Goal: Task Accomplishment & Management: Manage account settings

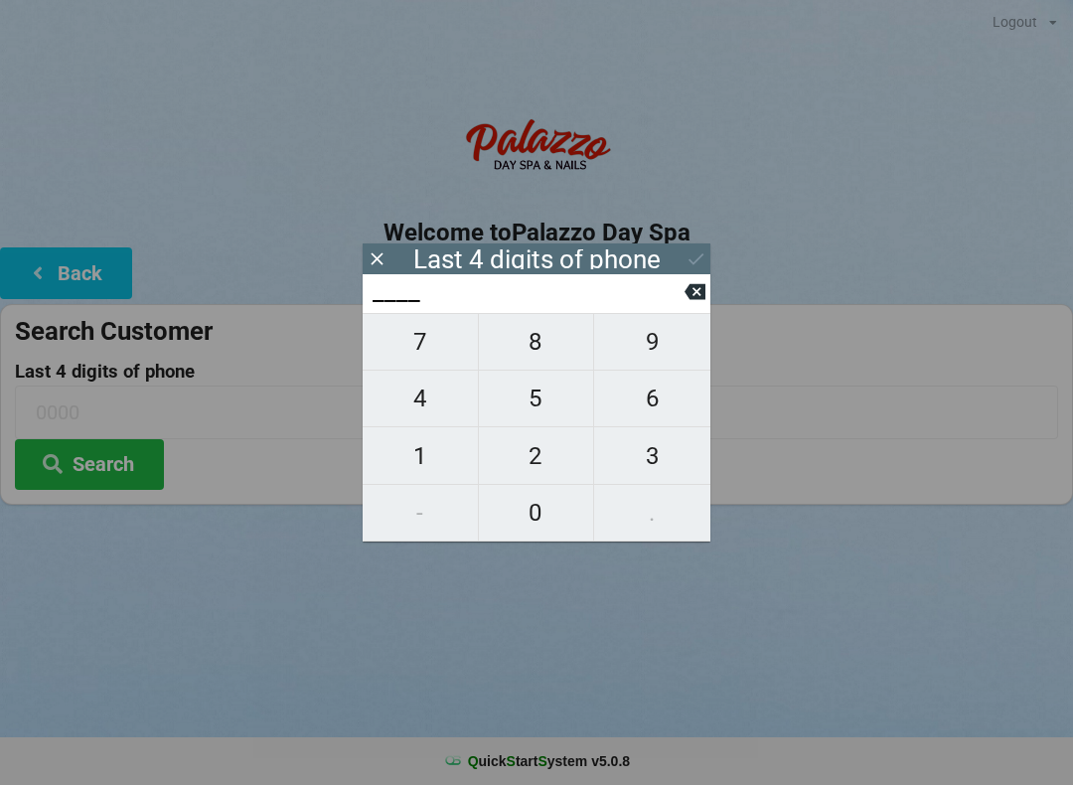
click at [631, 354] on span "9" at bounding box center [652, 342] width 116 height 42
type input "9___"
click at [522, 419] on span "5" at bounding box center [536, 398] width 115 height 42
type input "95__"
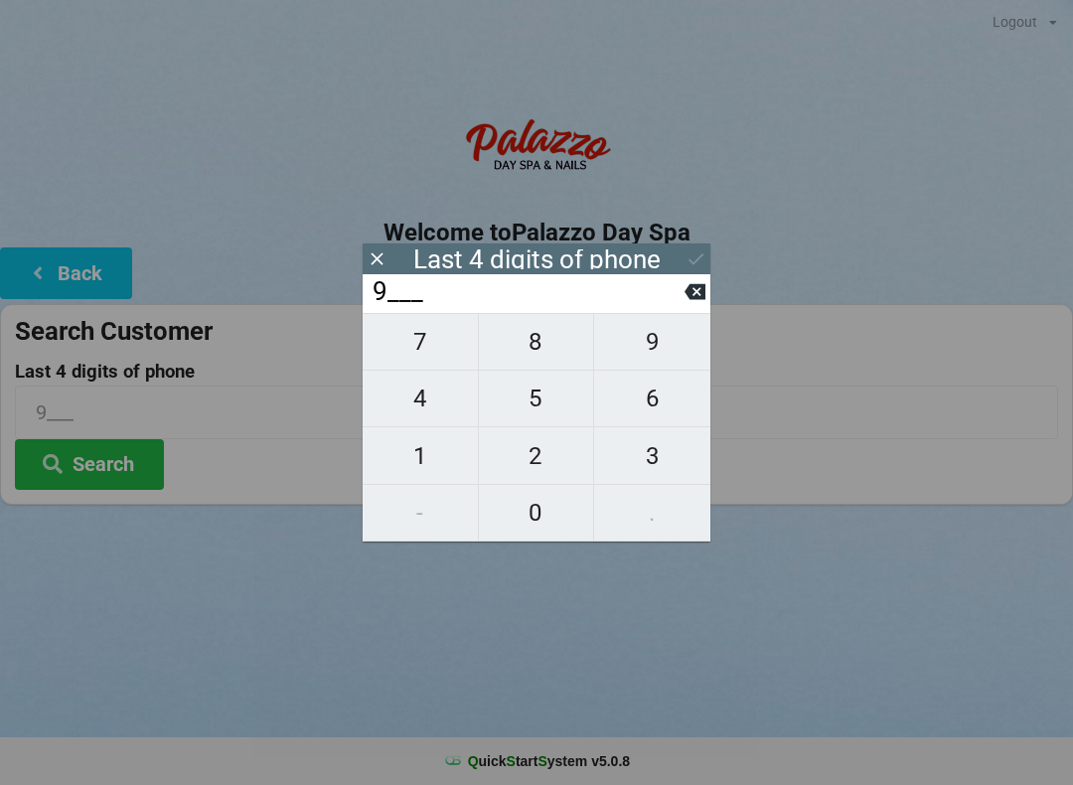
type input "95__"
click at [513, 536] on button "0" at bounding box center [537, 513] width 116 height 57
type input "950_"
click at [641, 360] on span "9" at bounding box center [652, 342] width 116 height 42
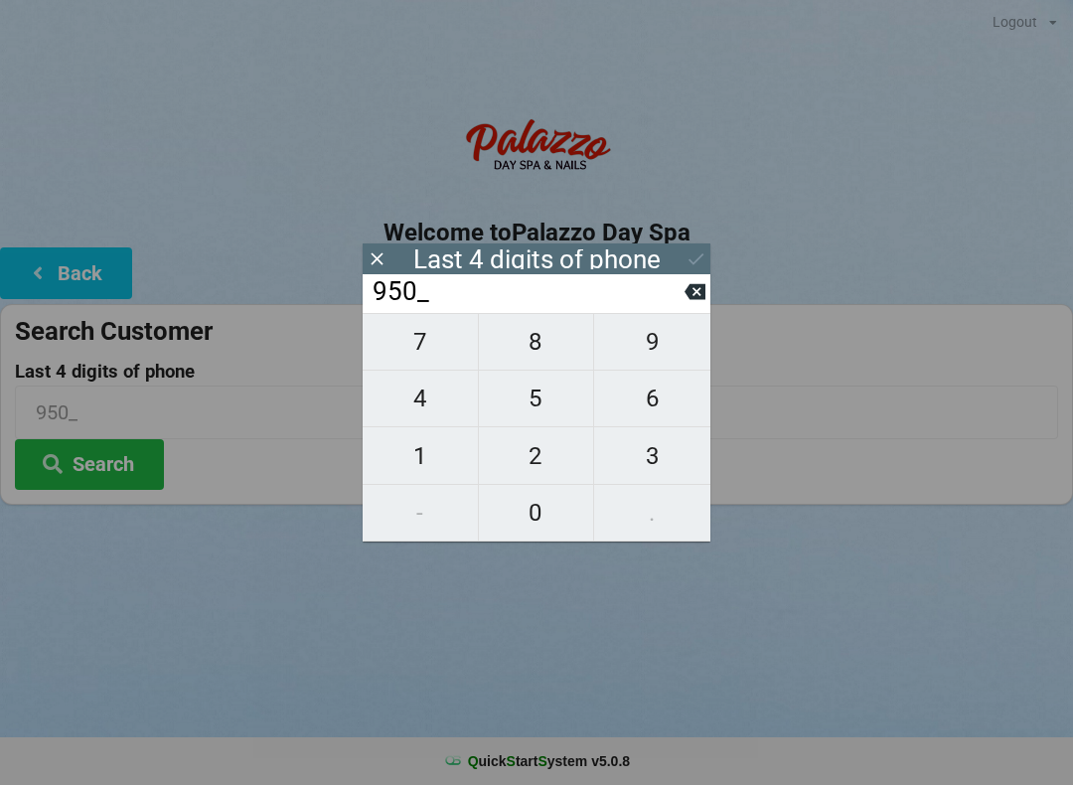
type input "9509"
click at [82, 473] on button "Search" at bounding box center [89, 464] width 149 height 51
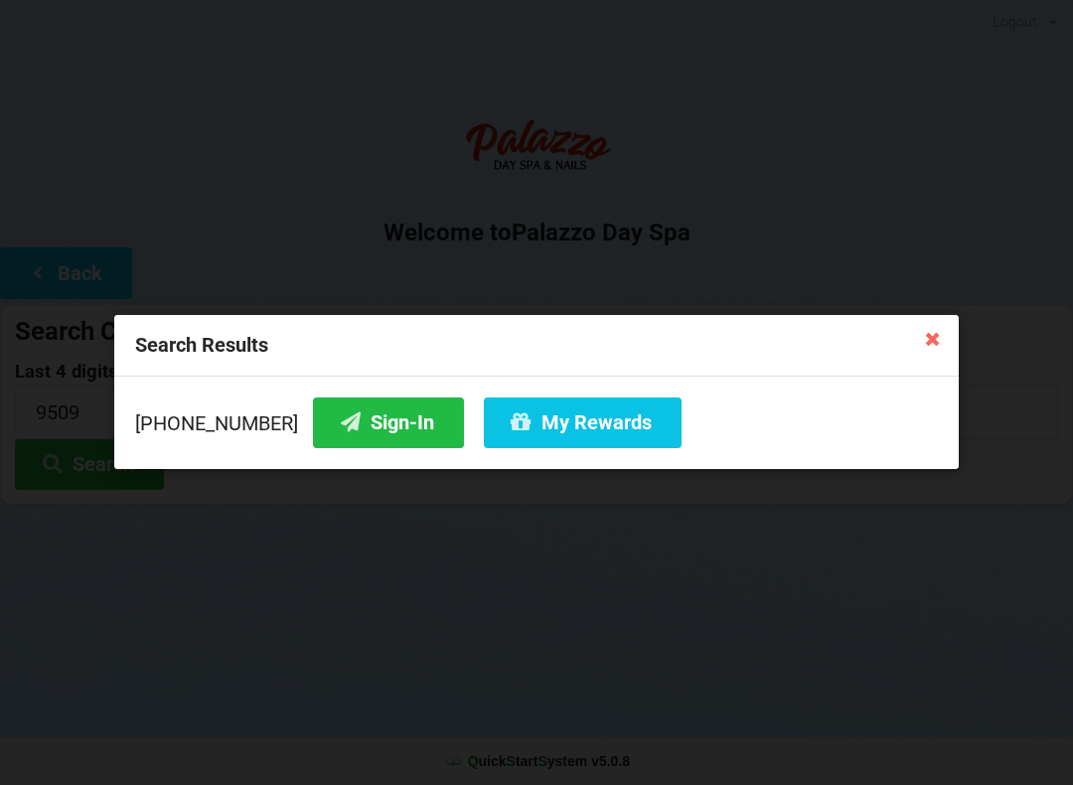
click at [339, 430] on icon at bounding box center [351, 421] width 24 height 17
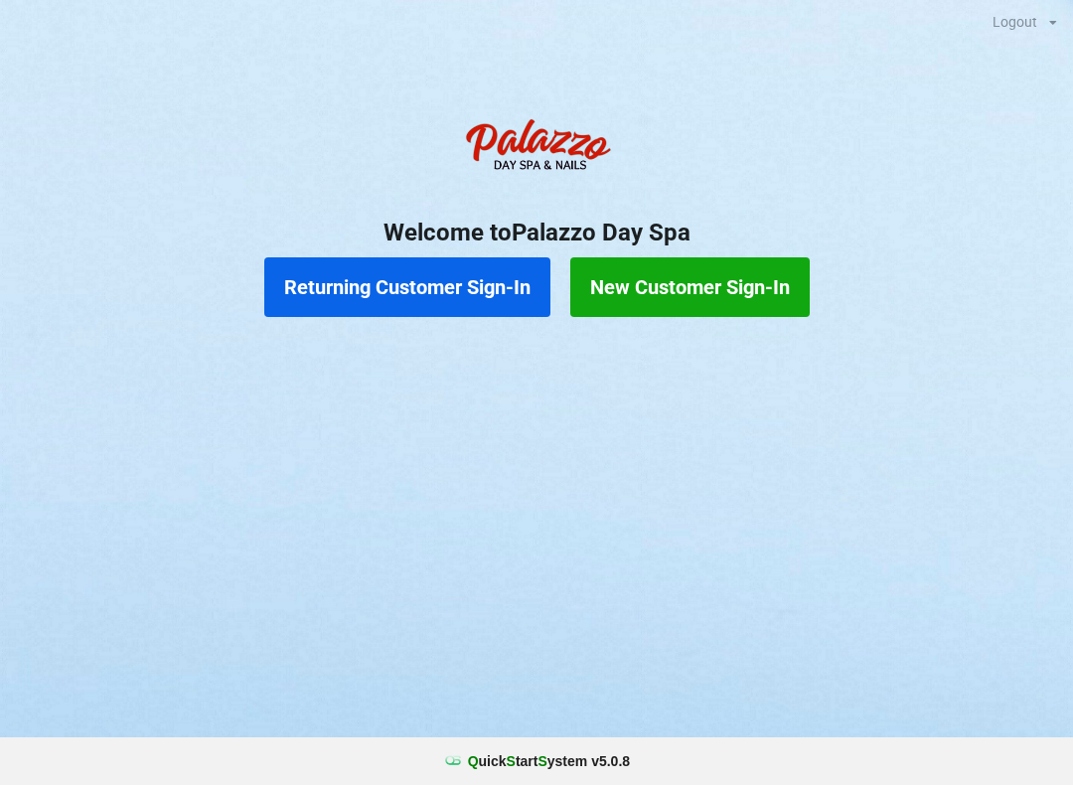
click at [395, 263] on button "Returning Customer Sign-In" at bounding box center [407, 287] width 286 height 60
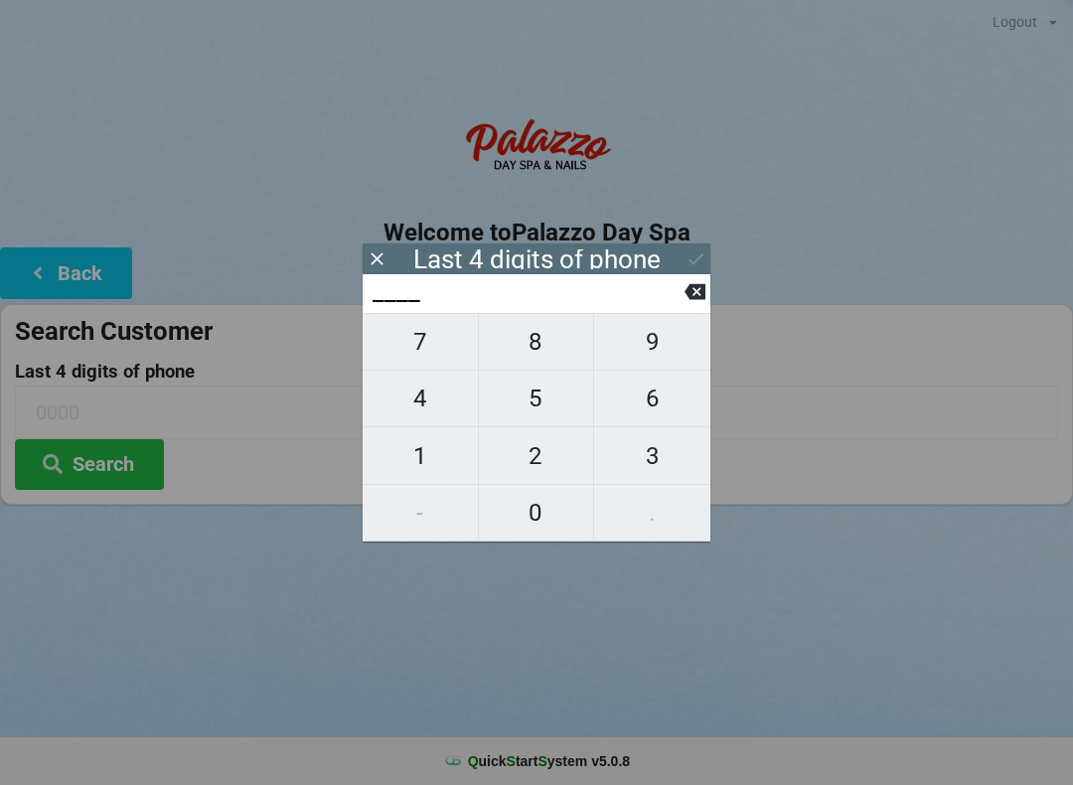
click at [528, 335] on span "8" at bounding box center [536, 342] width 115 height 42
type input "8___"
click at [402, 457] on span "1" at bounding box center [419, 456] width 115 height 42
type input "81__"
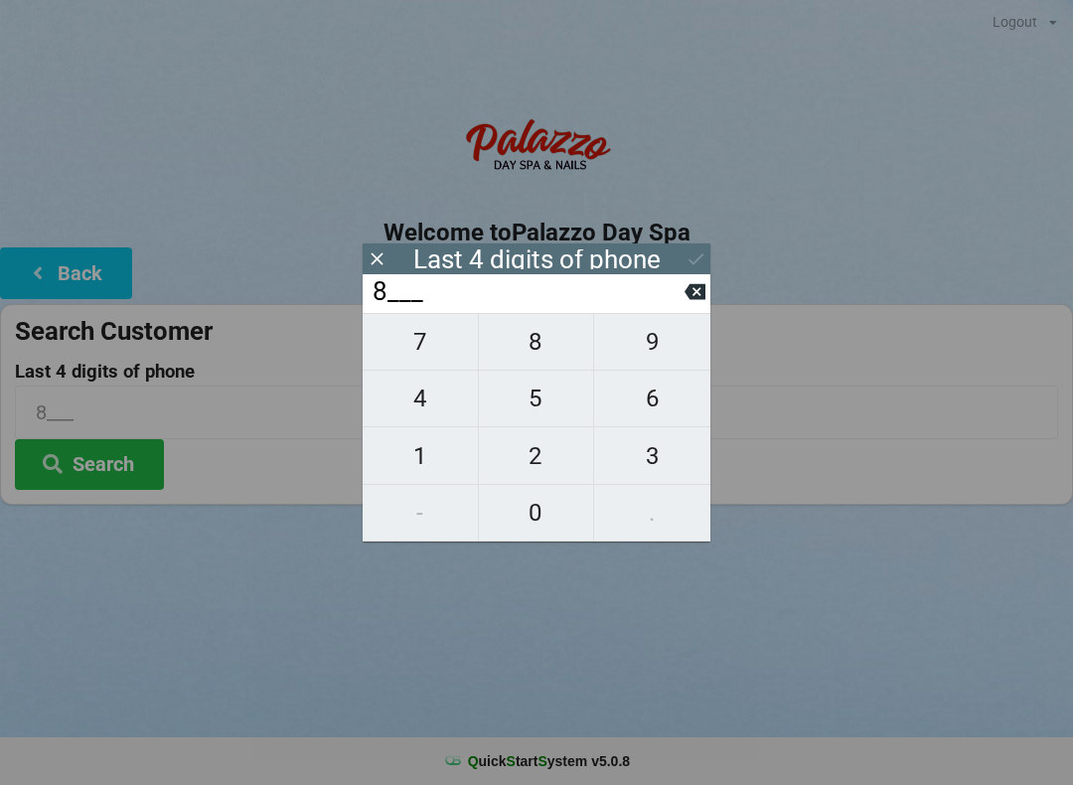
type input "81__"
click at [537, 308] on input "81__" at bounding box center [527, 292] width 314 height 32
click at [398, 469] on span "1" at bounding box center [419, 456] width 115 height 42
type input "811_"
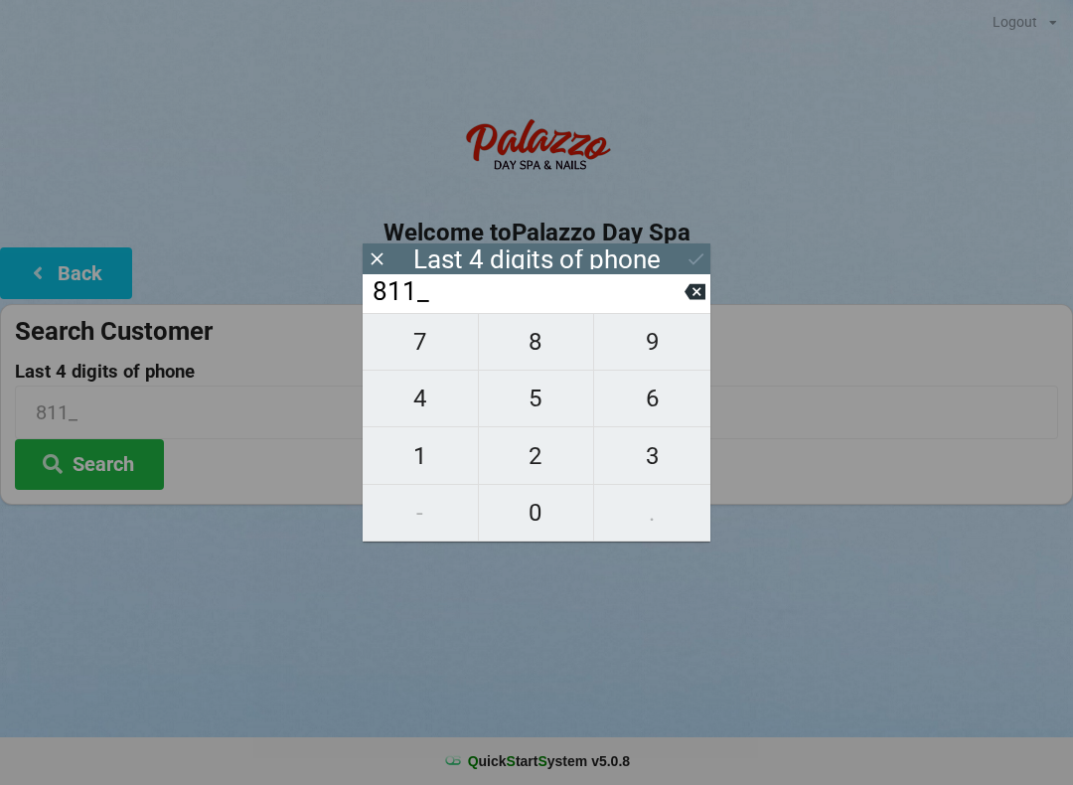
click at [677, 296] on input "811_" at bounding box center [527, 292] width 314 height 32
click at [703, 295] on icon at bounding box center [694, 292] width 21 height 16
click at [539, 347] on span "8" at bounding box center [536, 342] width 115 height 42
type input "818_"
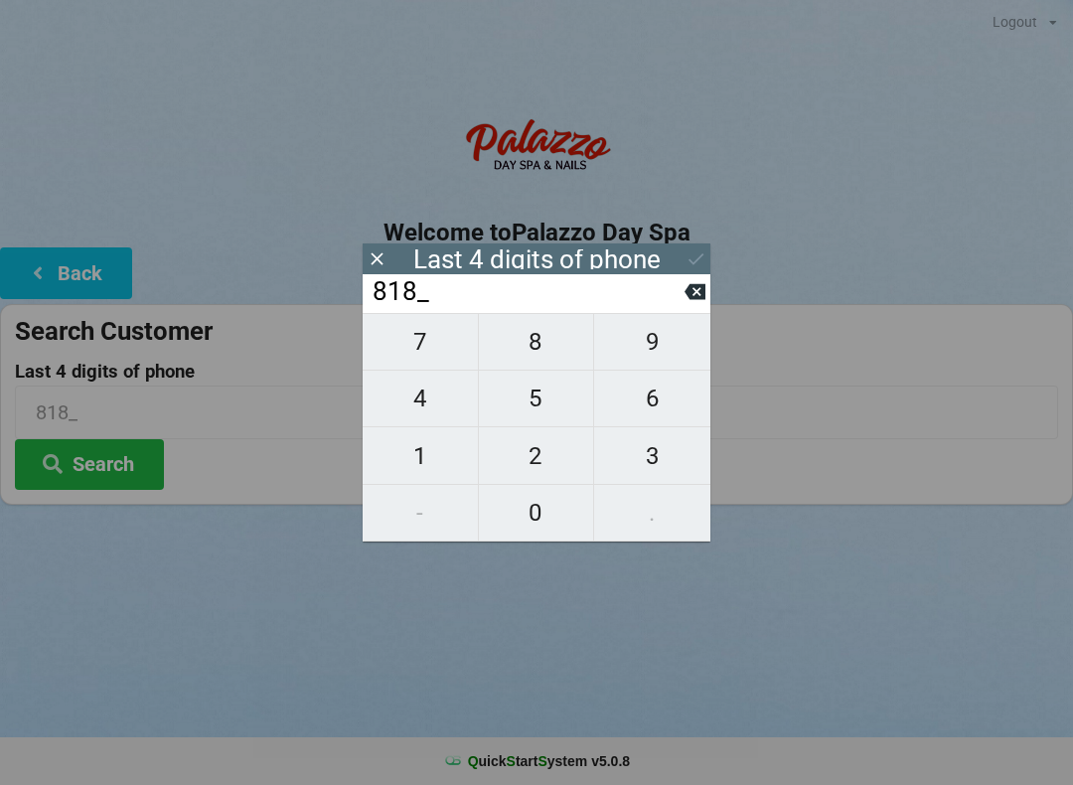
click at [396, 455] on span "1" at bounding box center [419, 456] width 115 height 42
type input "8181"
click at [685, 253] on icon at bounding box center [695, 258] width 21 height 21
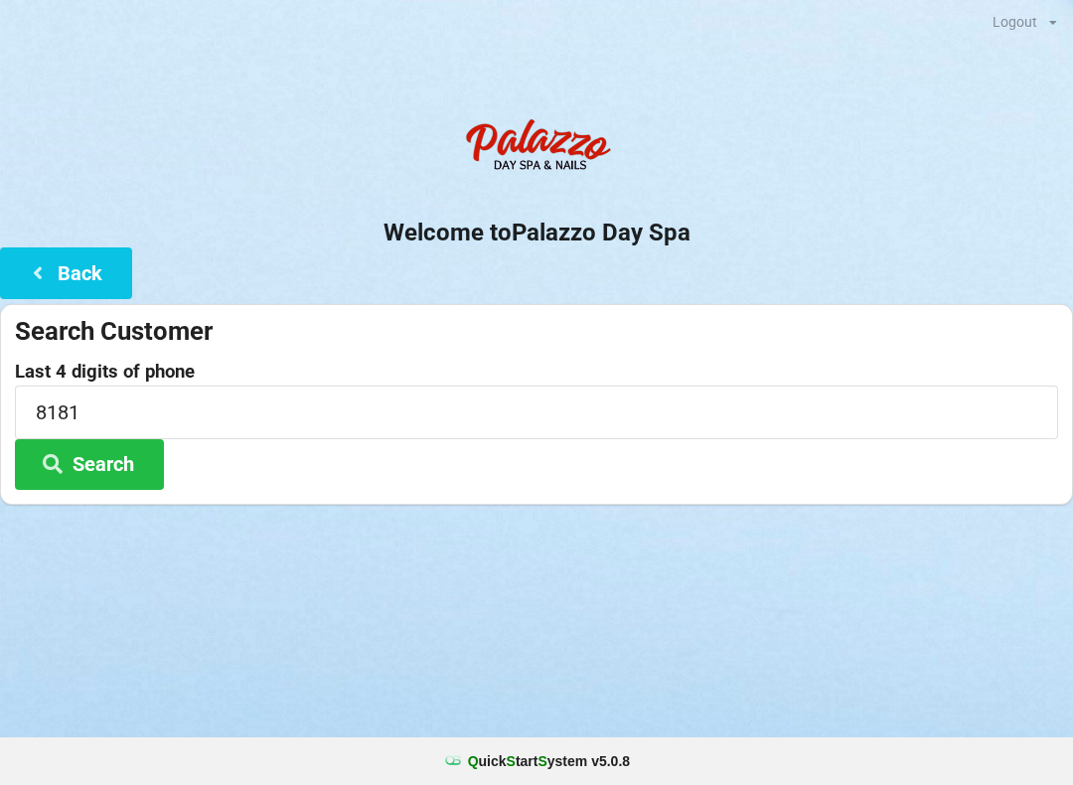
click at [117, 450] on button "Search" at bounding box center [89, 464] width 149 height 51
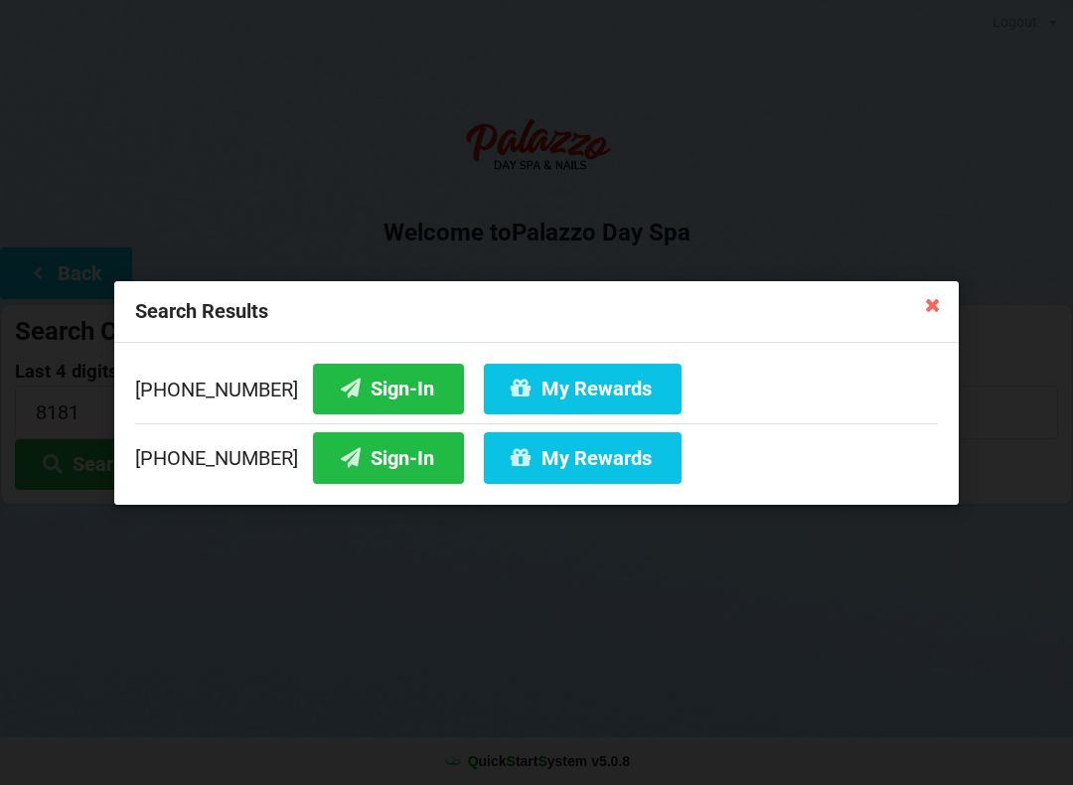
click at [933, 294] on icon at bounding box center [933, 304] width 32 height 32
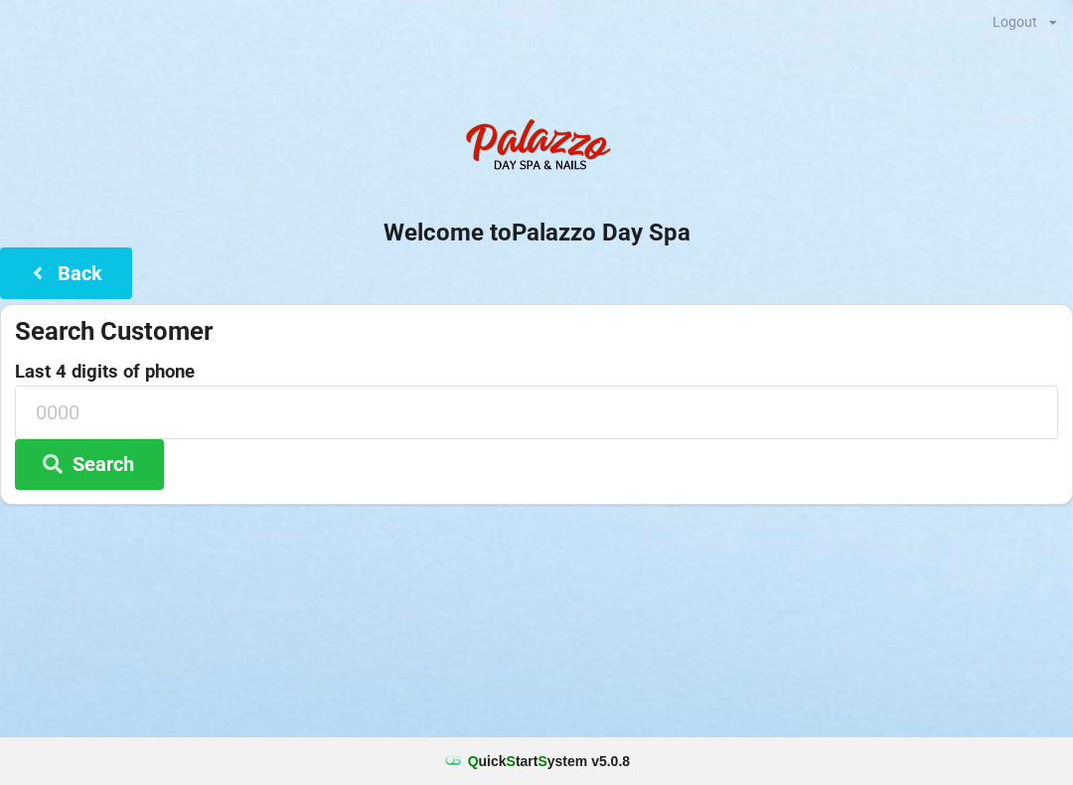
click at [74, 284] on button "Back" at bounding box center [66, 272] width 132 height 51
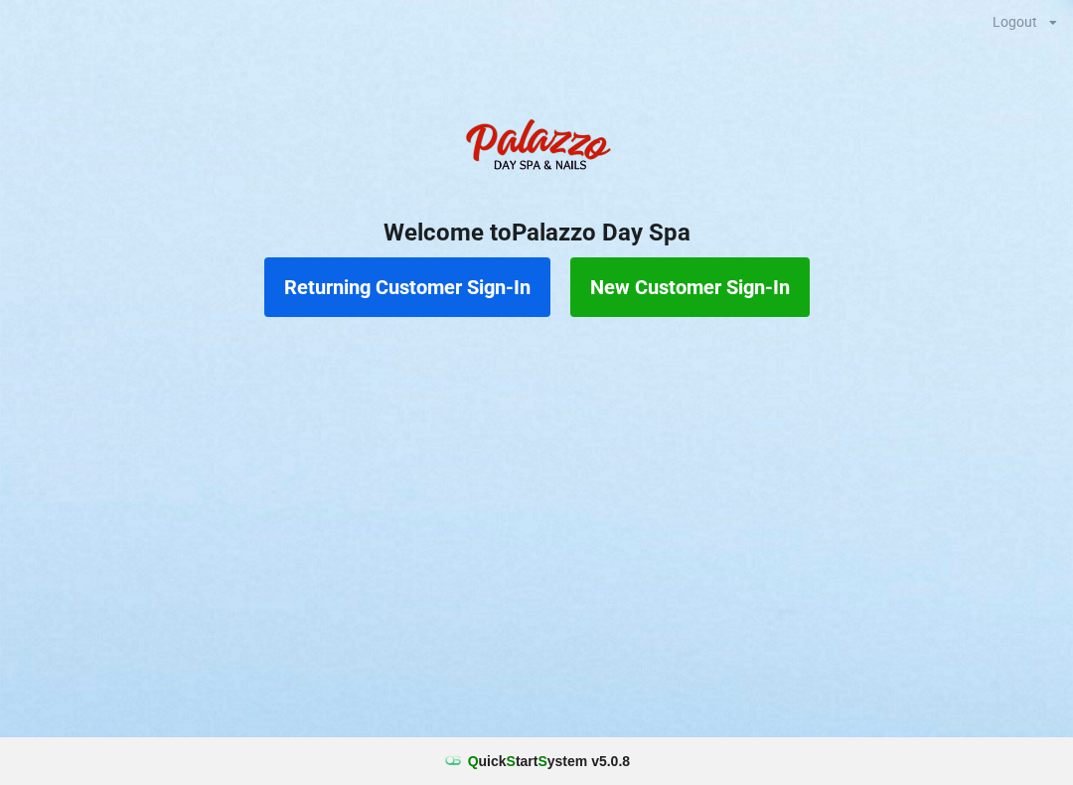
click at [710, 277] on button "New Customer Sign-In" at bounding box center [689, 287] width 239 height 60
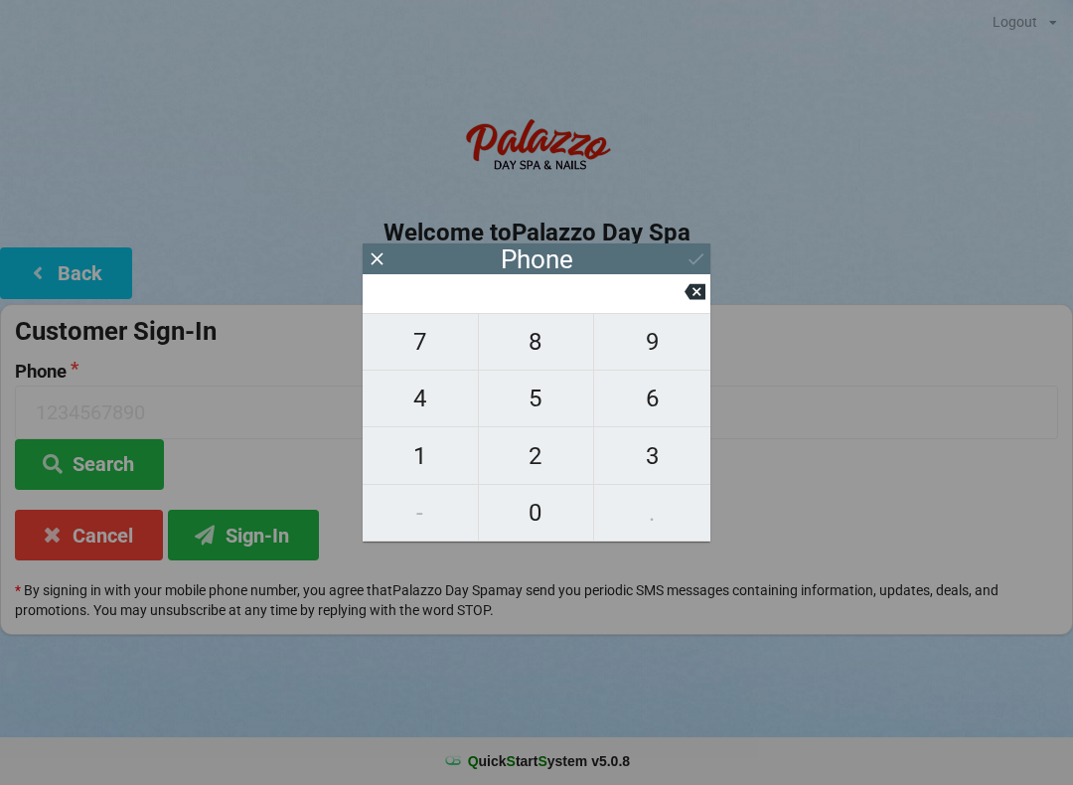
click at [422, 389] on span "4" at bounding box center [419, 398] width 115 height 42
type input "4"
click at [543, 505] on span "0" at bounding box center [536, 513] width 115 height 42
type input "40"
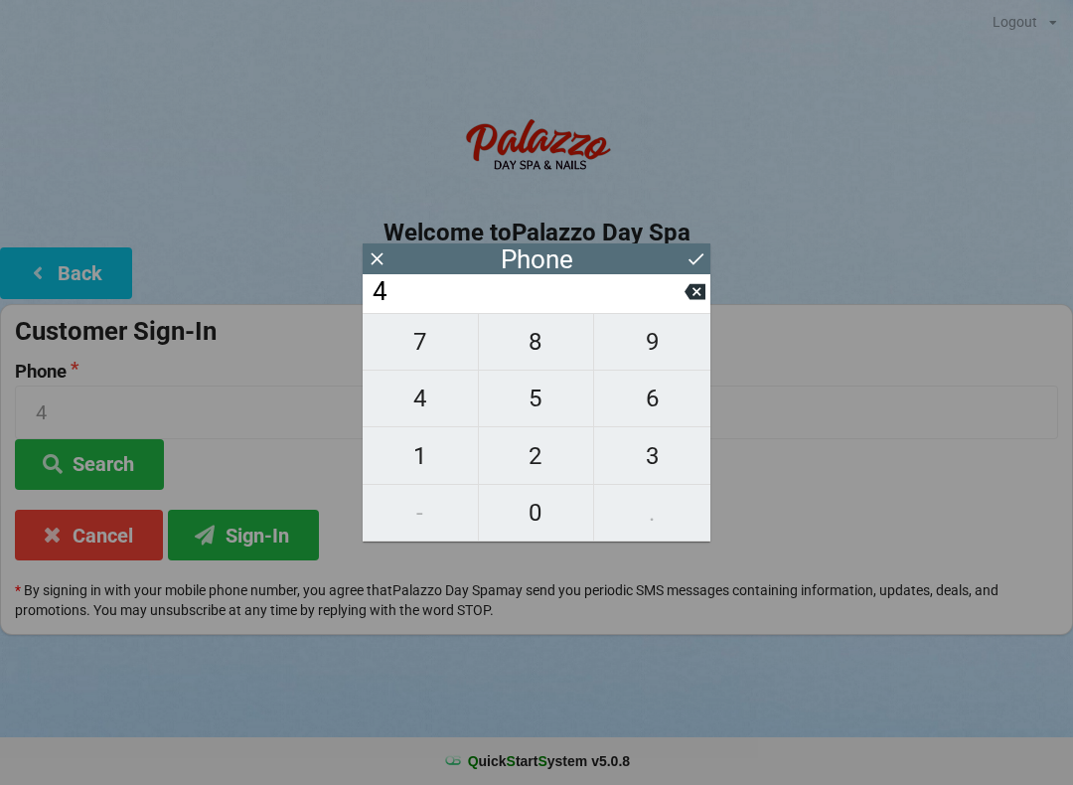
type input "40"
click at [435, 349] on span "7" at bounding box center [419, 342] width 115 height 42
type input "407"
click at [535, 454] on span "2" at bounding box center [536, 456] width 115 height 42
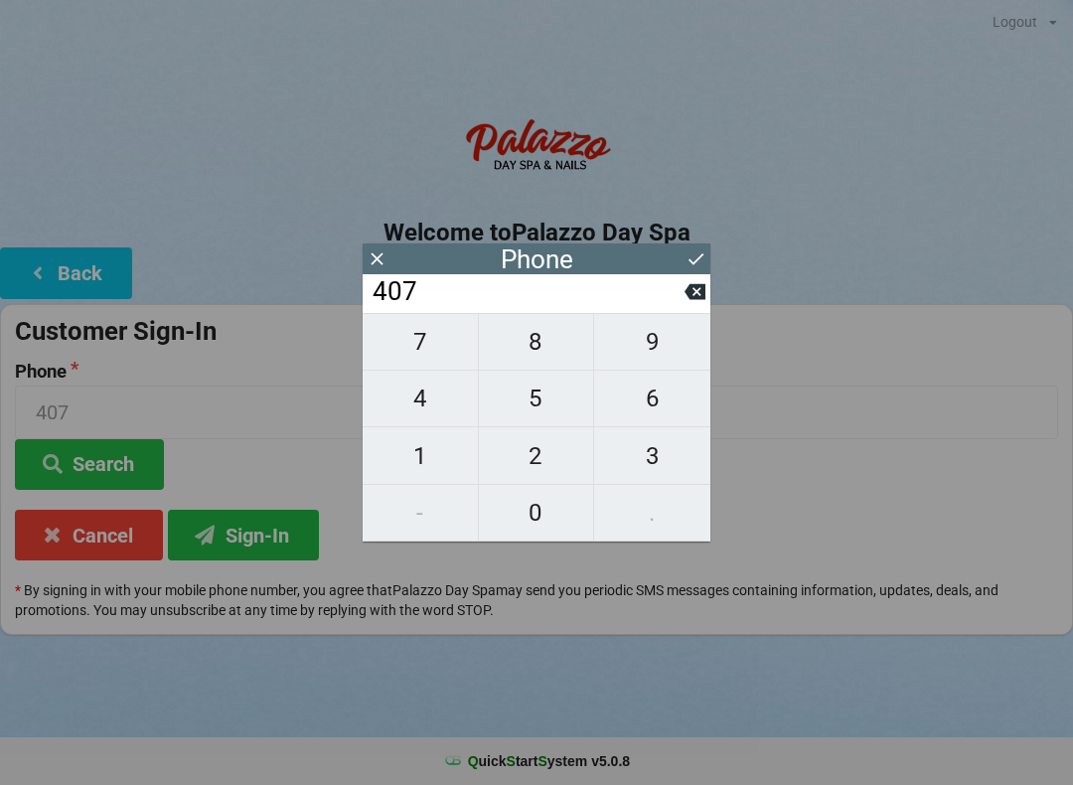
type input "4072"
click at [535, 452] on span "2" at bounding box center [536, 456] width 115 height 42
type input "40722"
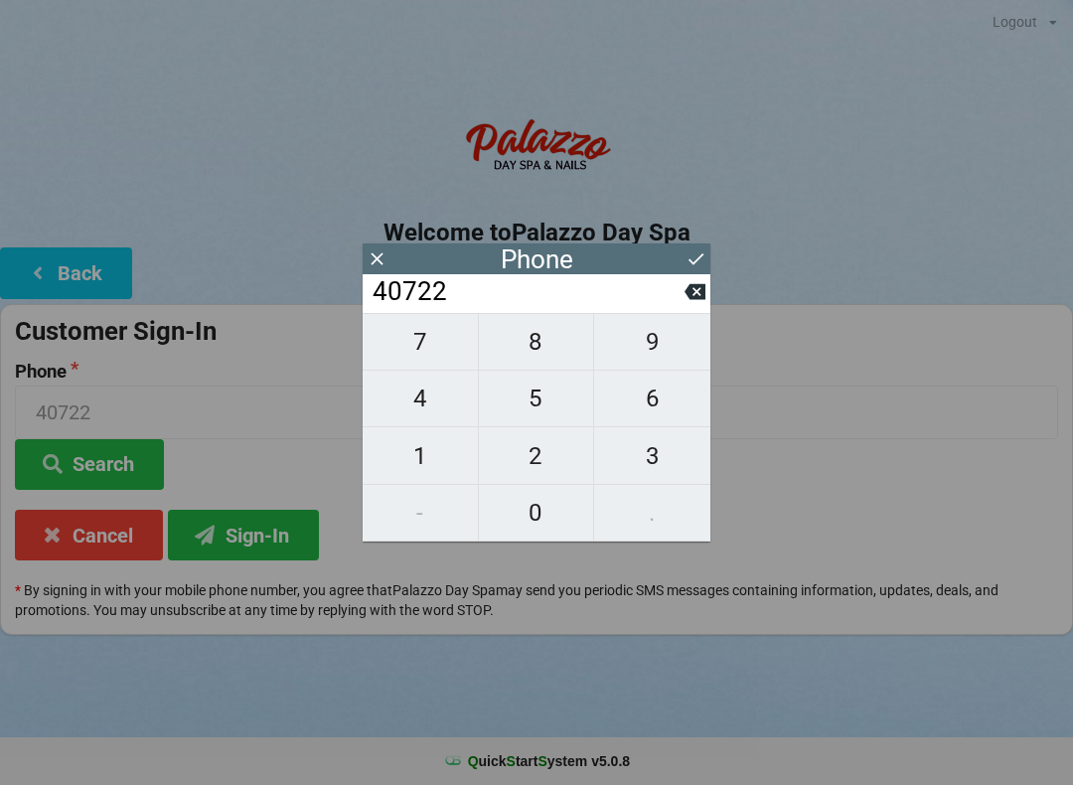
click at [416, 463] on span "1" at bounding box center [419, 456] width 115 height 42
type input "407221"
click at [536, 335] on span "8" at bounding box center [536, 342] width 115 height 42
type input "4072218"
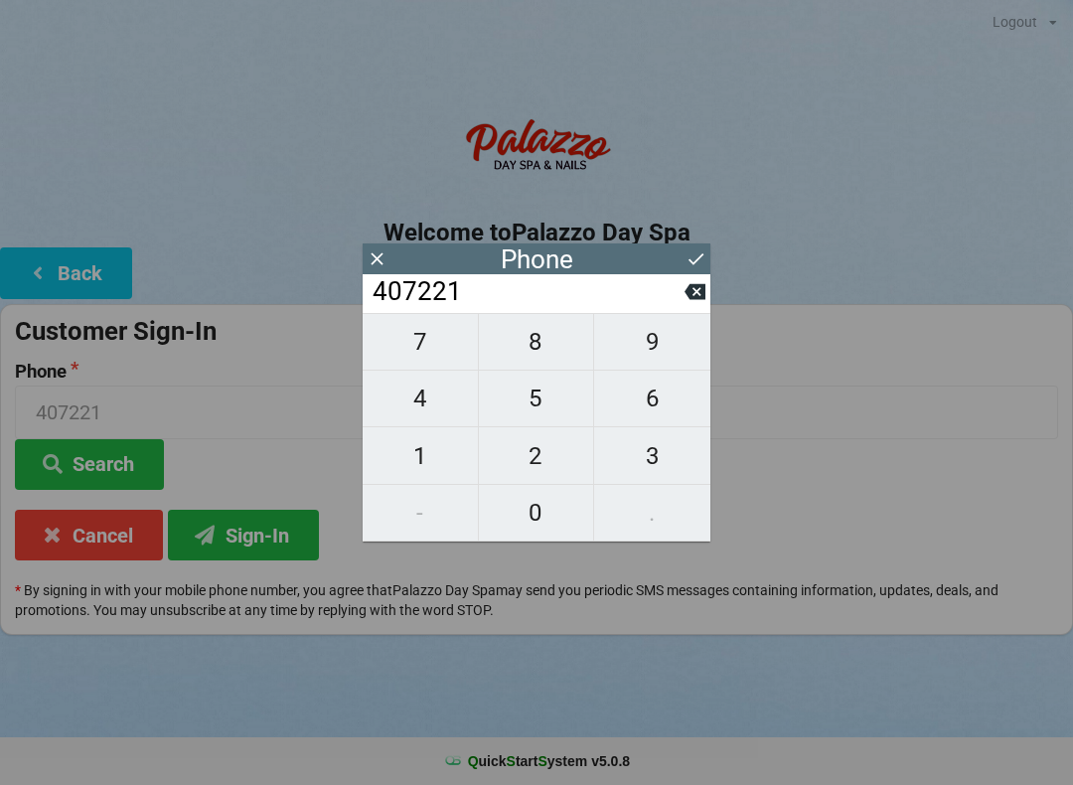
type input "4072218"
click at [410, 456] on span "1" at bounding box center [419, 456] width 115 height 42
type input "40722181"
click at [523, 342] on span "8" at bounding box center [536, 342] width 115 height 42
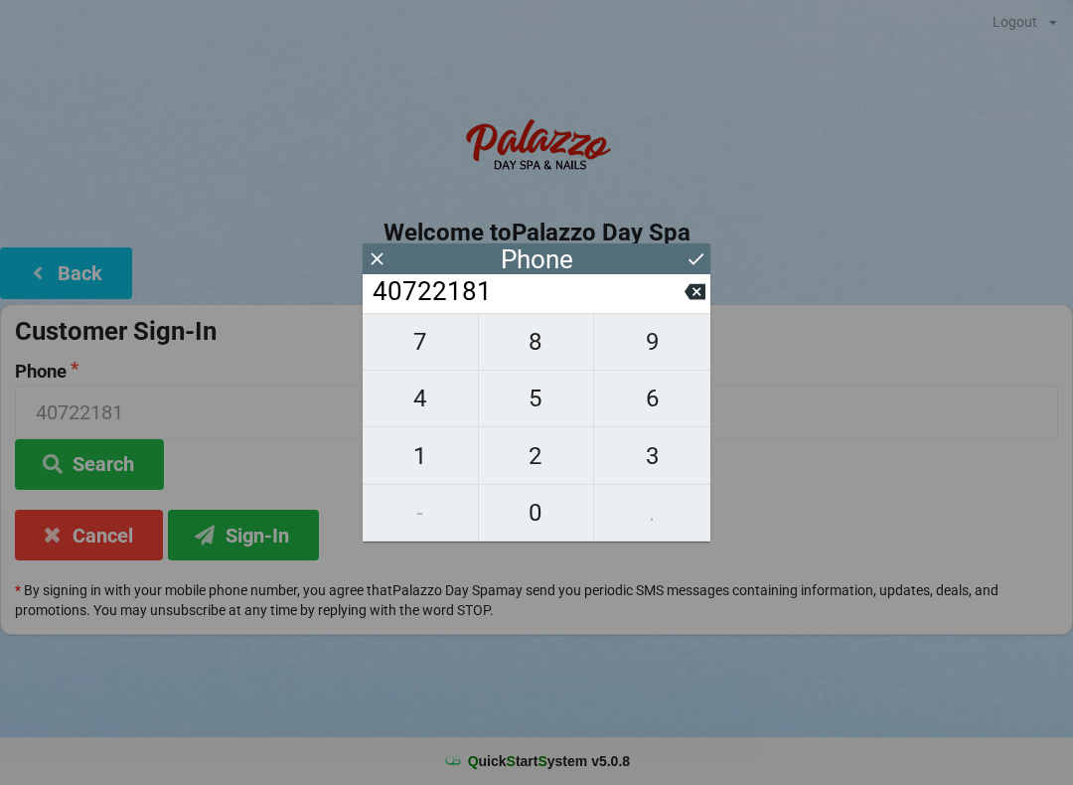
type input "407221818"
click at [399, 462] on span "1" at bounding box center [419, 456] width 115 height 42
type input "4072218181"
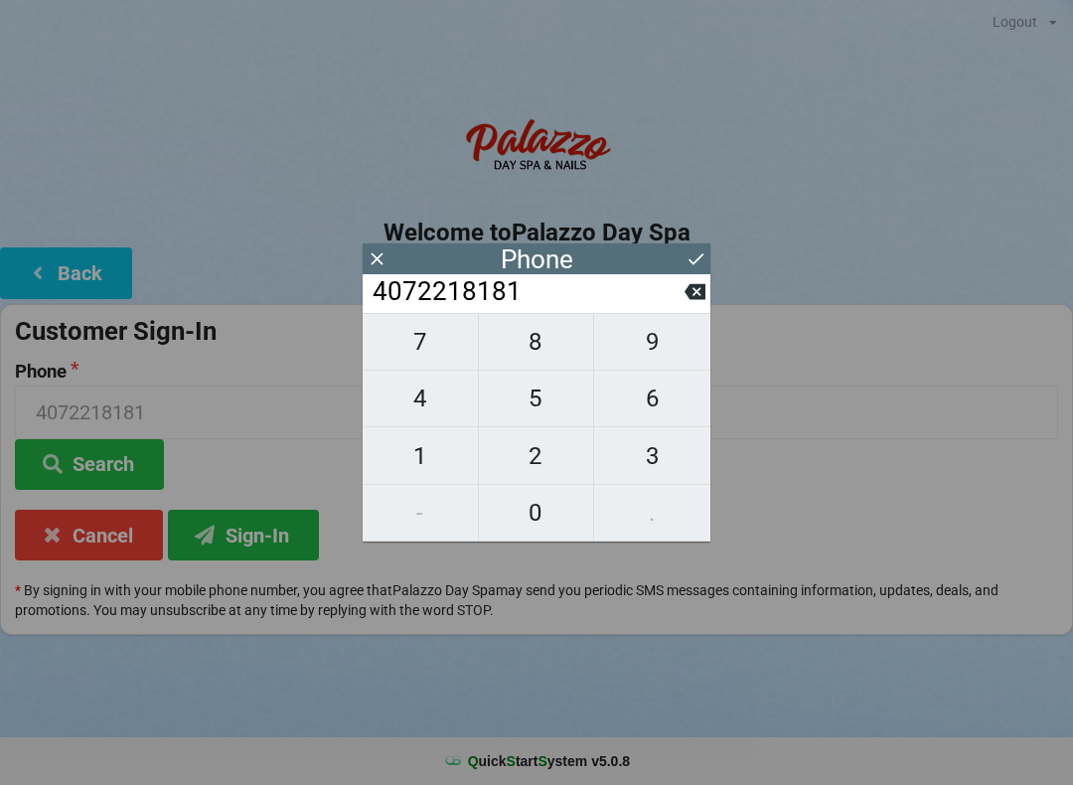
click at [685, 249] on icon at bounding box center [695, 258] width 21 height 21
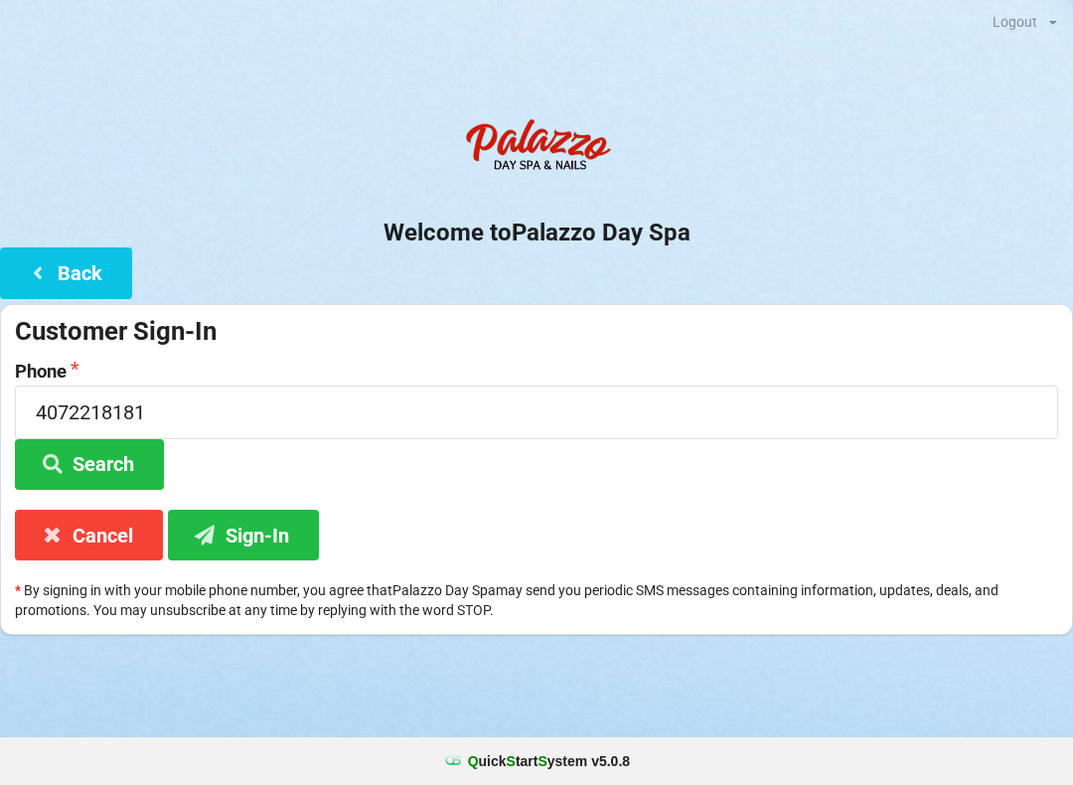
click at [232, 532] on button "Sign-In" at bounding box center [243, 534] width 151 height 51
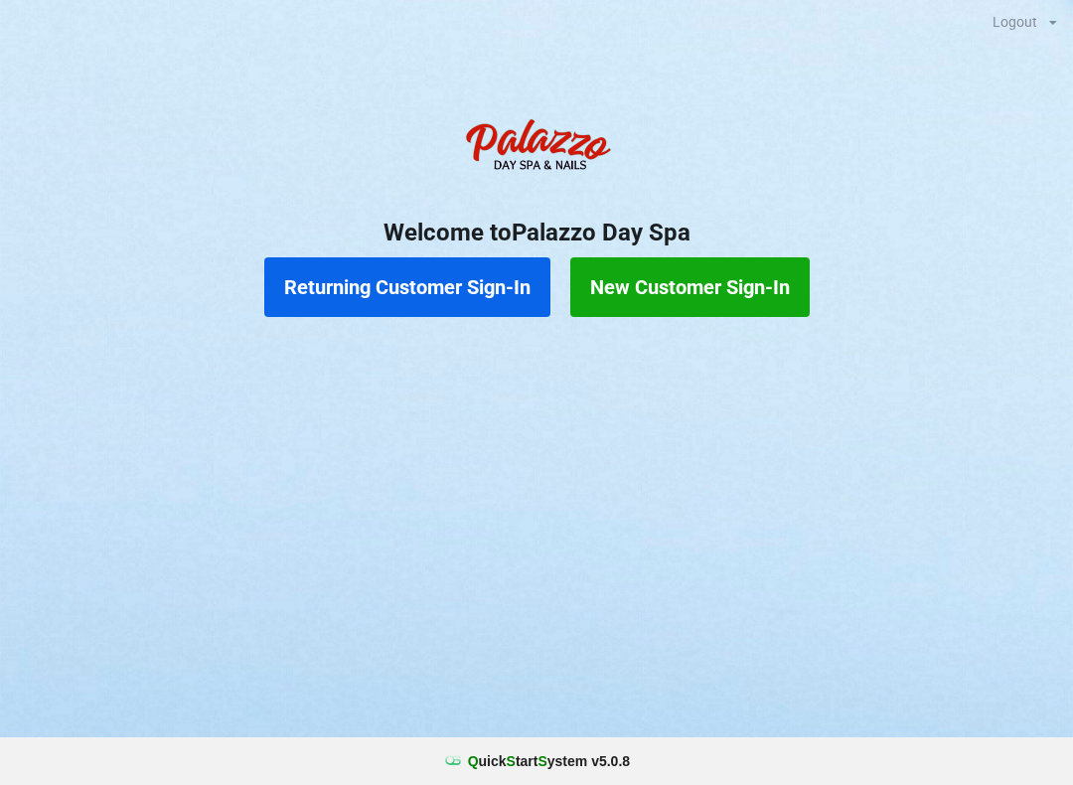
click at [688, 294] on button "New Customer Sign-In" at bounding box center [689, 287] width 239 height 60
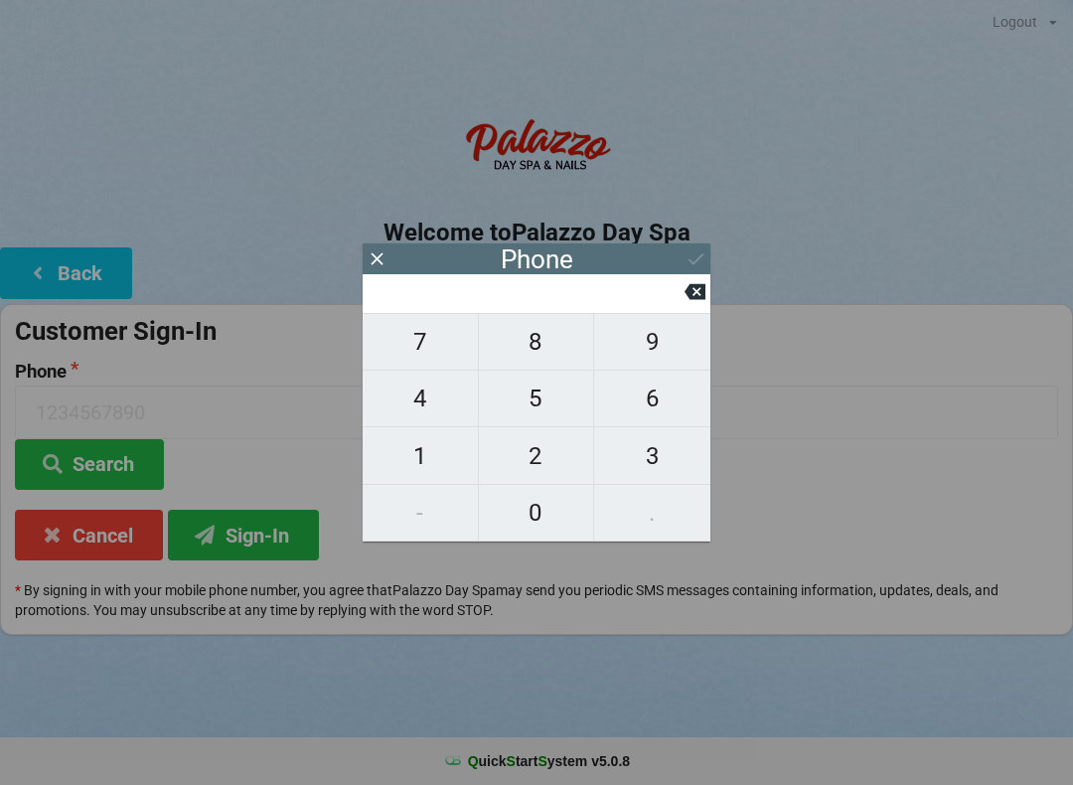
click at [428, 458] on span "1" at bounding box center [419, 456] width 115 height 42
type input "1"
click at [547, 410] on span "5" at bounding box center [536, 398] width 115 height 42
type input "15"
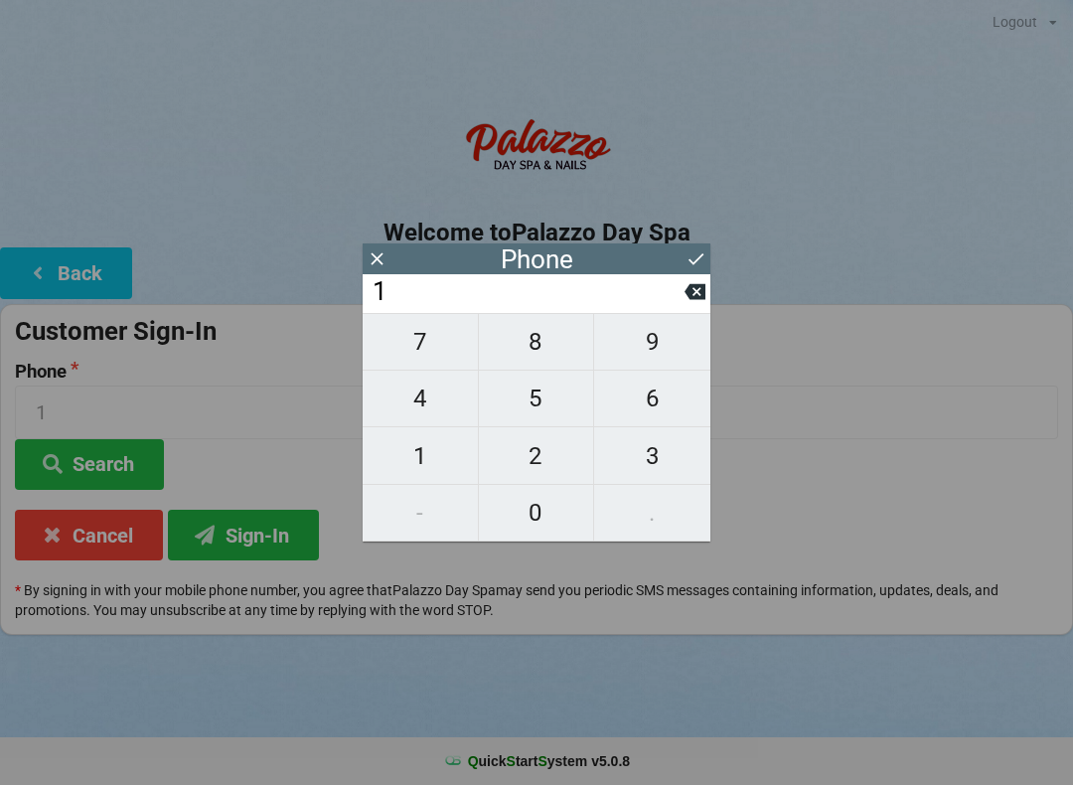
type input "15"
click at [547, 407] on span "5" at bounding box center [536, 398] width 115 height 42
type input "155"
click at [550, 516] on span "0" at bounding box center [536, 513] width 115 height 42
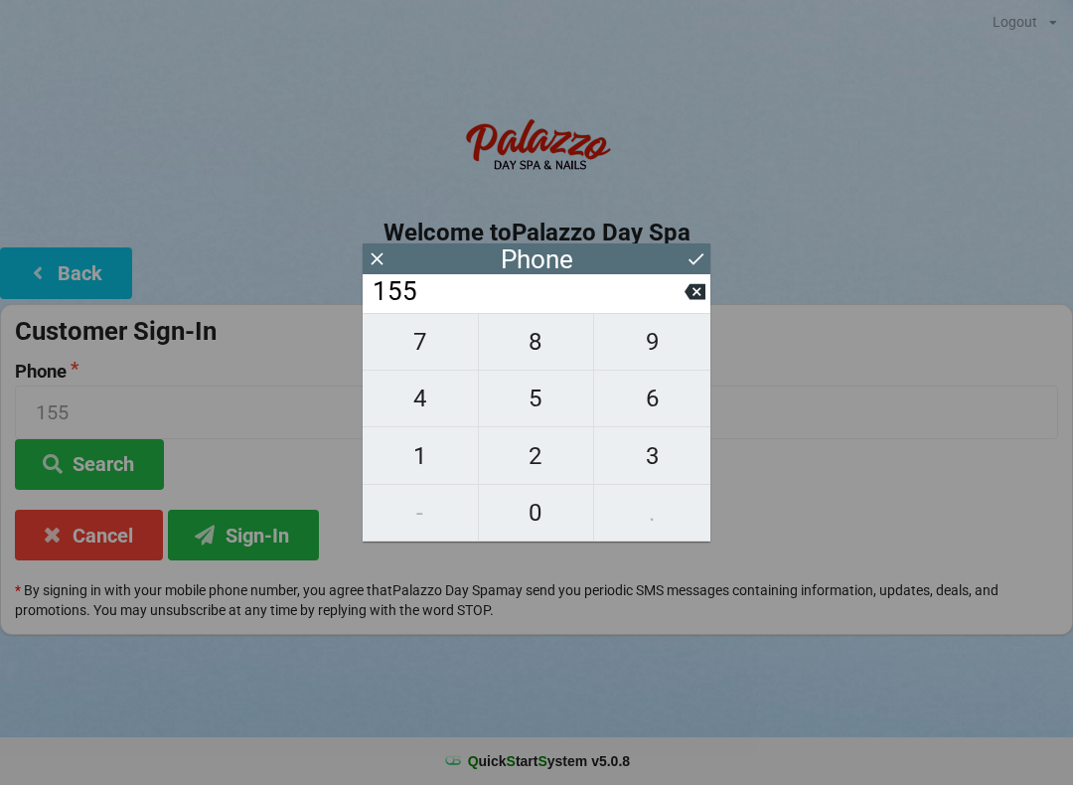
type input "1550"
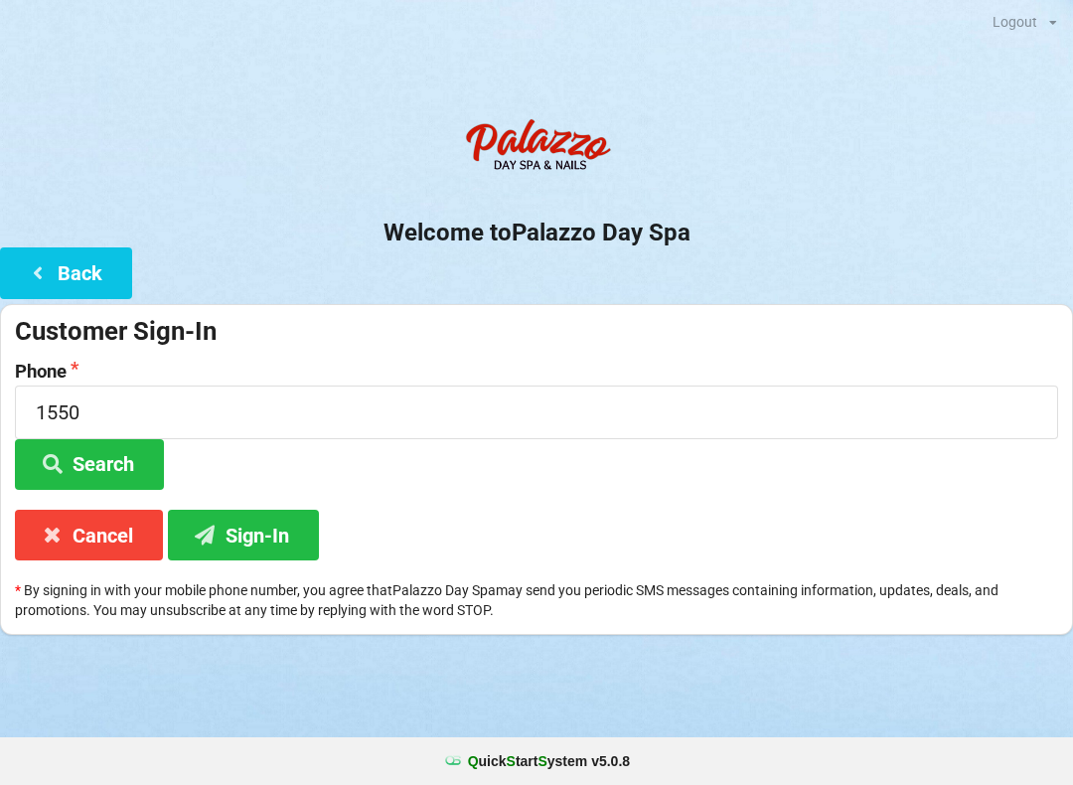
click at [857, 493] on div "Customer Sign-In Phone 1550 Search Cancel Sign-In * By signing in with your mob…" at bounding box center [536, 470] width 1073 height 332
click at [124, 463] on button "Search" at bounding box center [89, 464] width 149 height 51
click at [699, 721] on div "Logout Logout Sign-In Welcome to Palazzo Day Spa Back Customer Sign-In Phone 15…" at bounding box center [536, 392] width 1073 height 785
click at [693, 744] on div "Q uick S tart S ystem v 5.0.8" at bounding box center [536, 761] width 1073 height 48
click at [119, 536] on button "Cancel" at bounding box center [89, 534] width 148 height 51
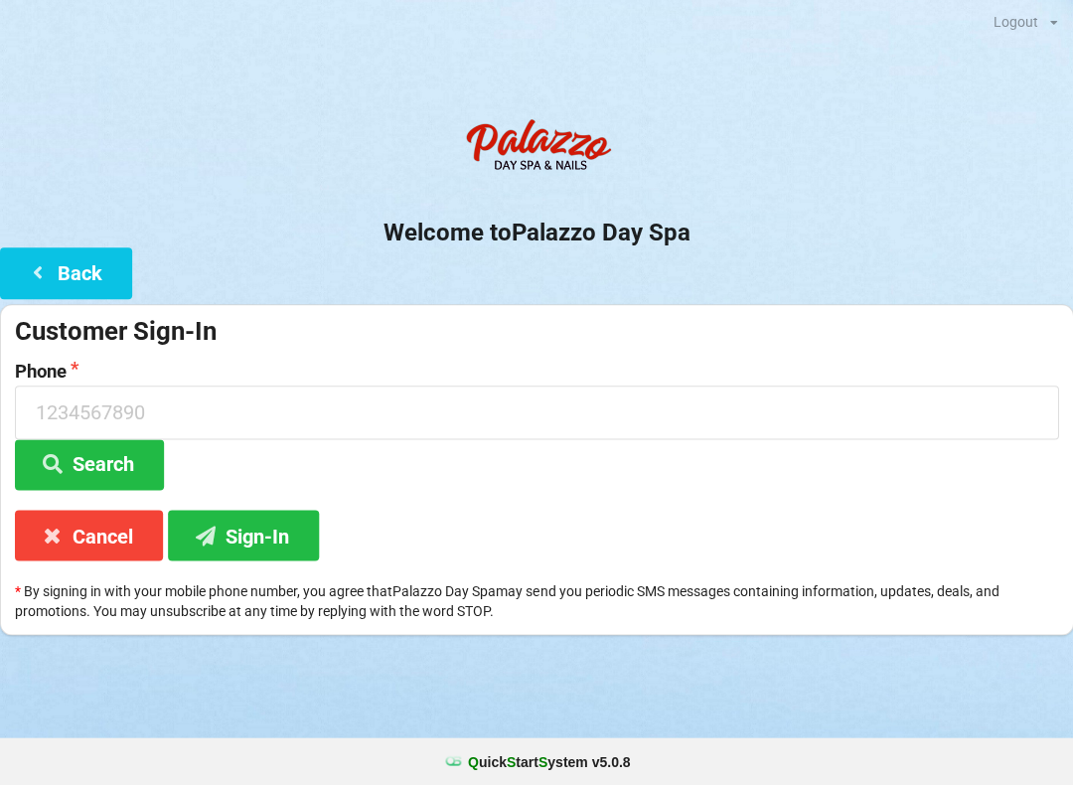
click at [123, 537] on button "Cancel" at bounding box center [89, 534] width 148 height 51
click at [114, 535] on button "Cancel" at bounding box center [89, 534] width 148 height 51
click at [138, 402] on input at bounding box center [536, 411] width 1043 height 53
click at [135, 409] on input at bounding box center [536, 411] width 1043 height 53
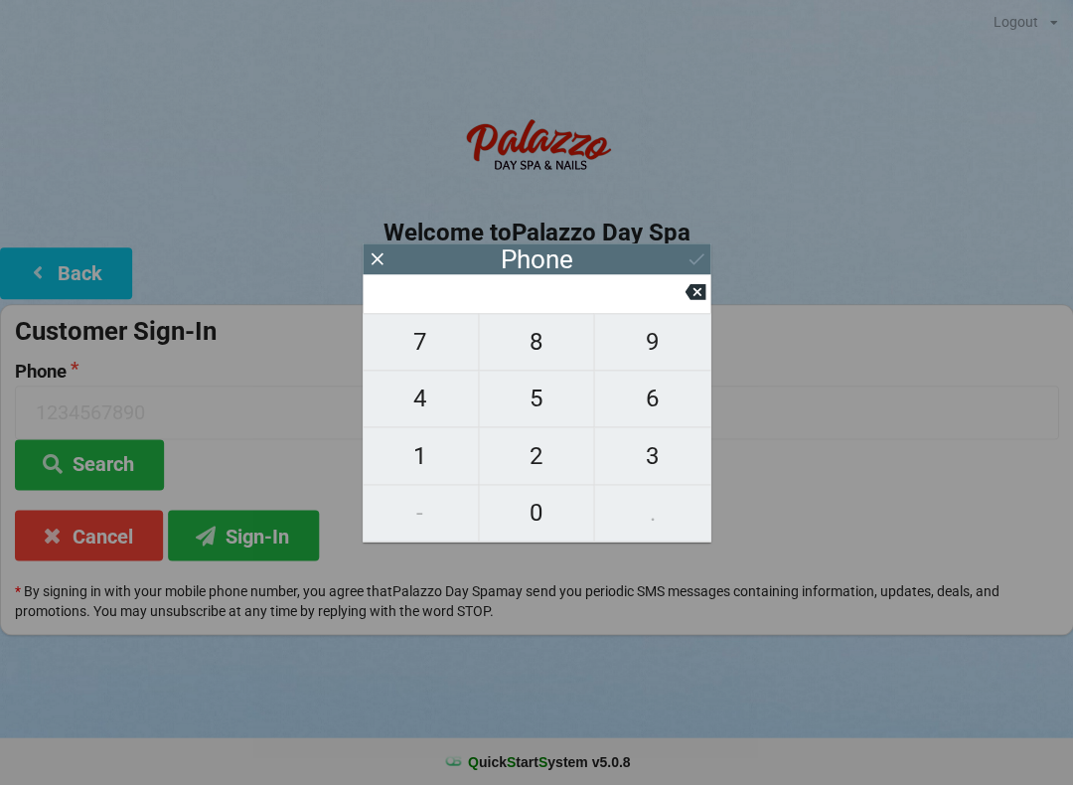
click at [652, 484] on button "3" at bounding box center [652, 455] width 116 height 57
type input "3"
click at [549, 454] on span "2" at bounding box center [536, 456] width 115 height 42
type input "32"
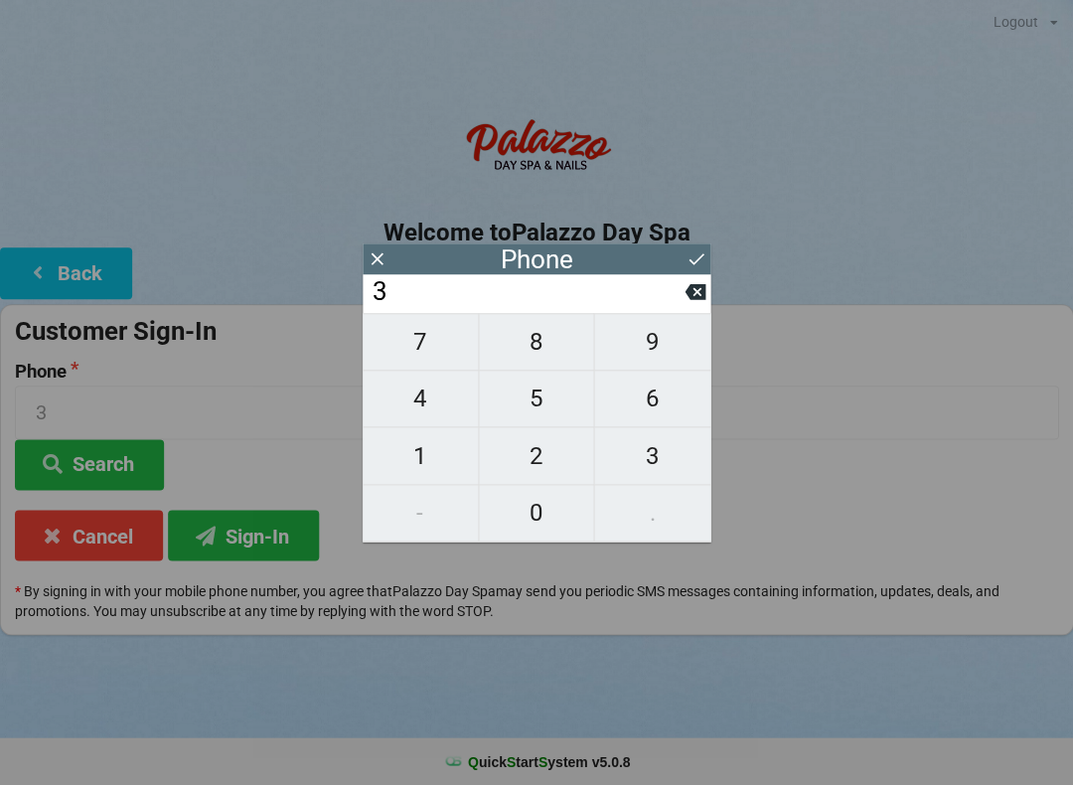
type input "32"
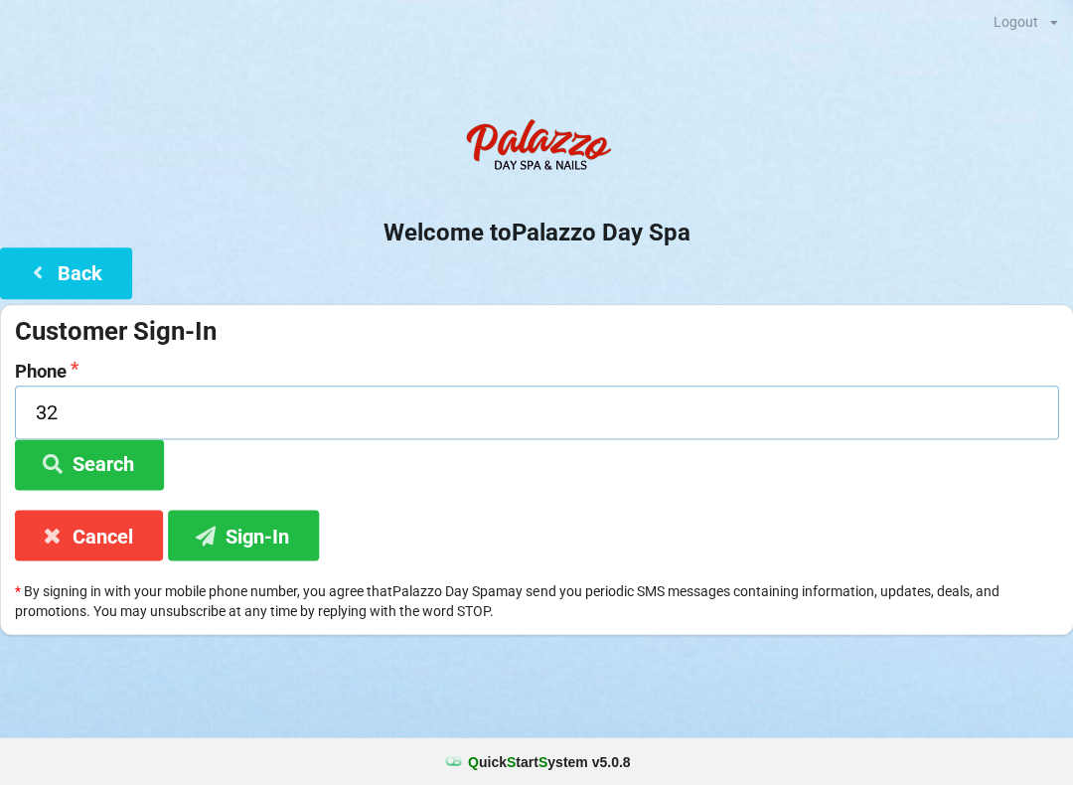
click at [124, 411] on input "32" at bounding box center [536, 411] width 1043 height 53
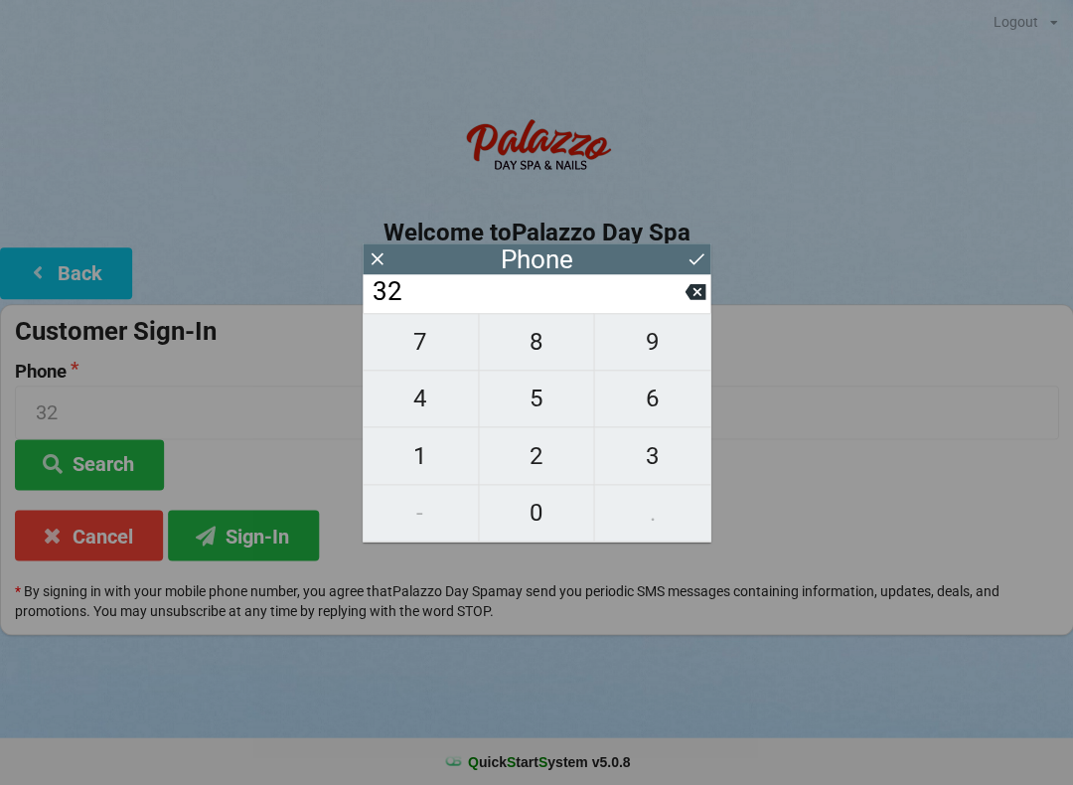
click at [703, 300] on icon at bounding box center [694, 292] width 21 height 16
type input "3"
click at [682, 308] on input "3" at bounding box center [527, 292] width 314 height 32
click at [695, 300] on icon at bounding box center [694, 292] width 21 height 16
click at [436, 458] on span "1" at bounding box center [419, 456] width 115 height 42
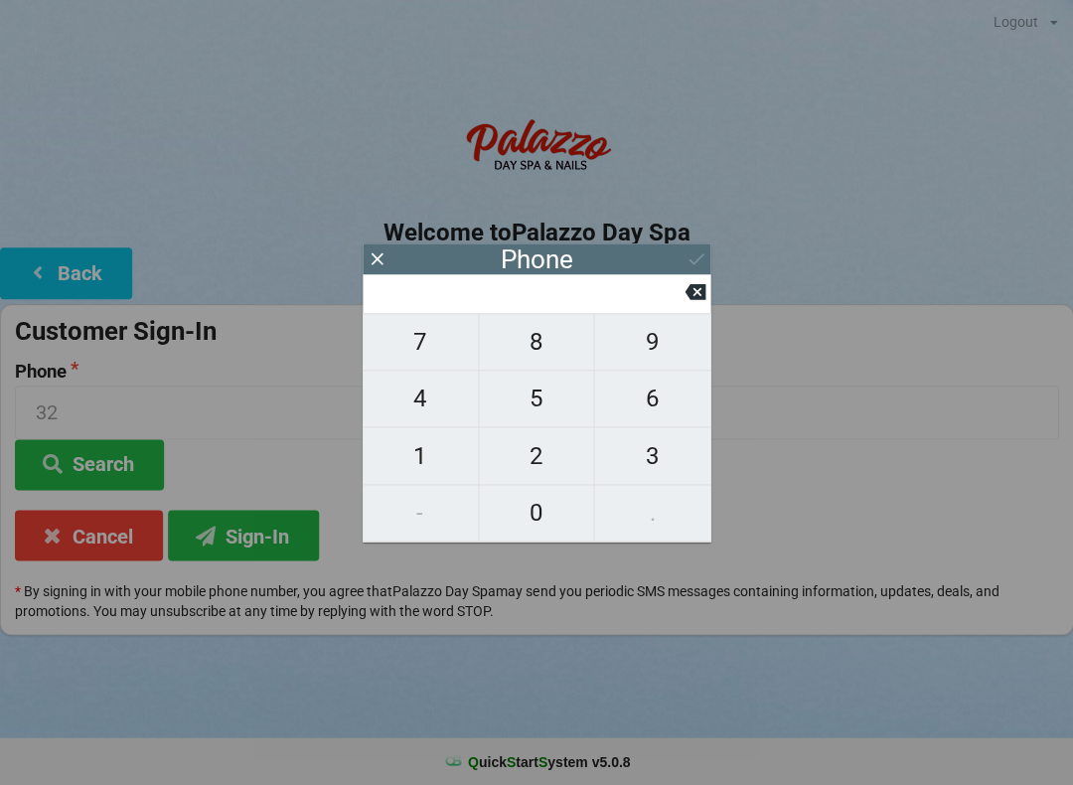
type input "1"
click at [548, 406] on span "5" at bounding box center [536, 398] width 115 height 42
type input "15"
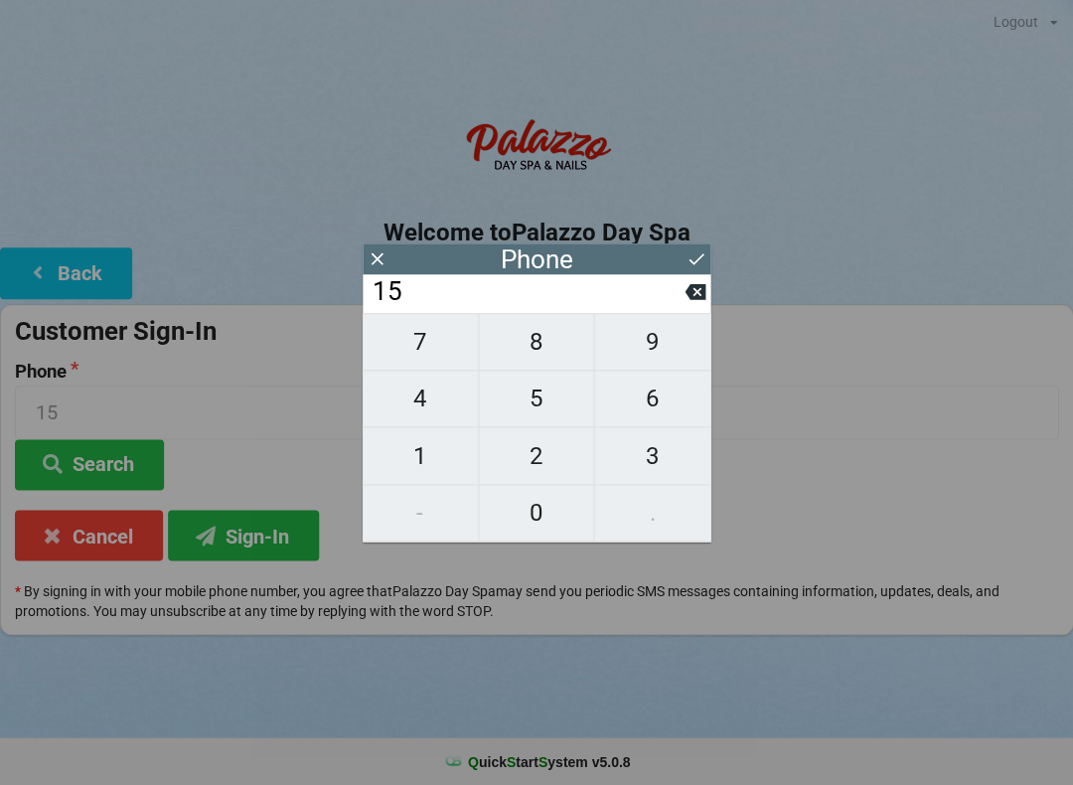
click at [545, 406] on span "5" at bounding box center [536, 398] width 115 height 42
type input "155"
click at [539, 516] on span "0" at bounding box center [536, 513] width 115 height 42
type input "1550"
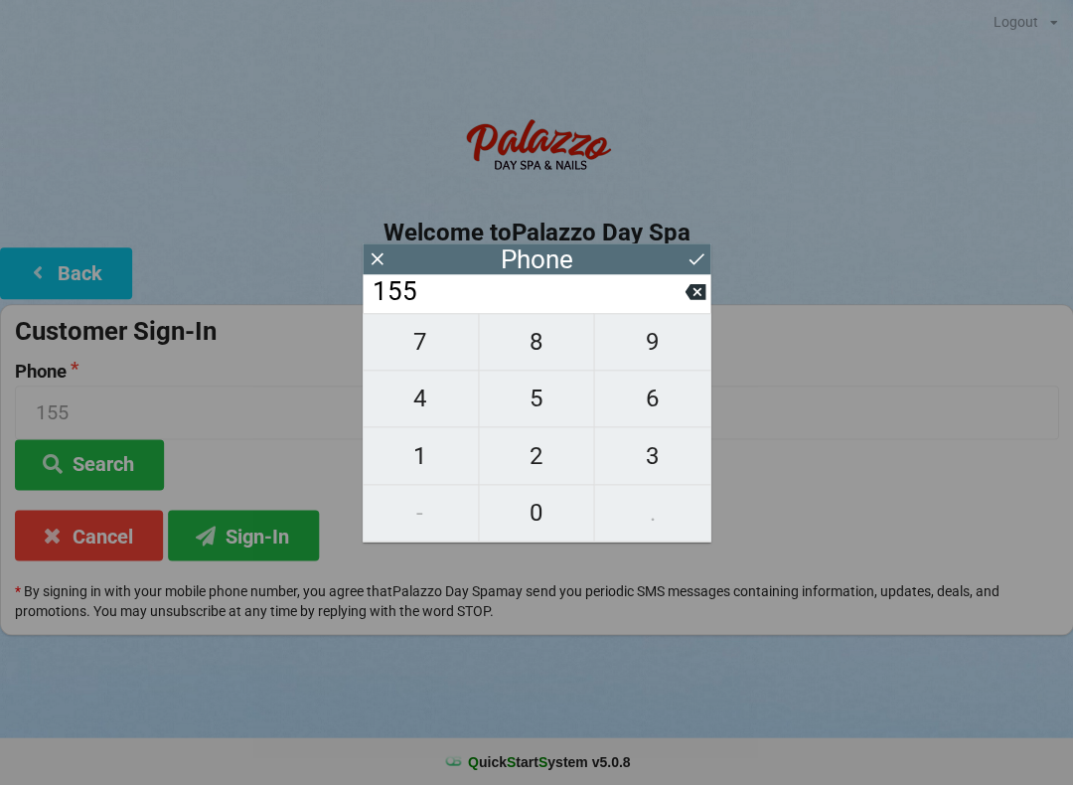
type input "1550"
click at [704, 250] on icon at bounding box center [695, 258] width 21 height 21
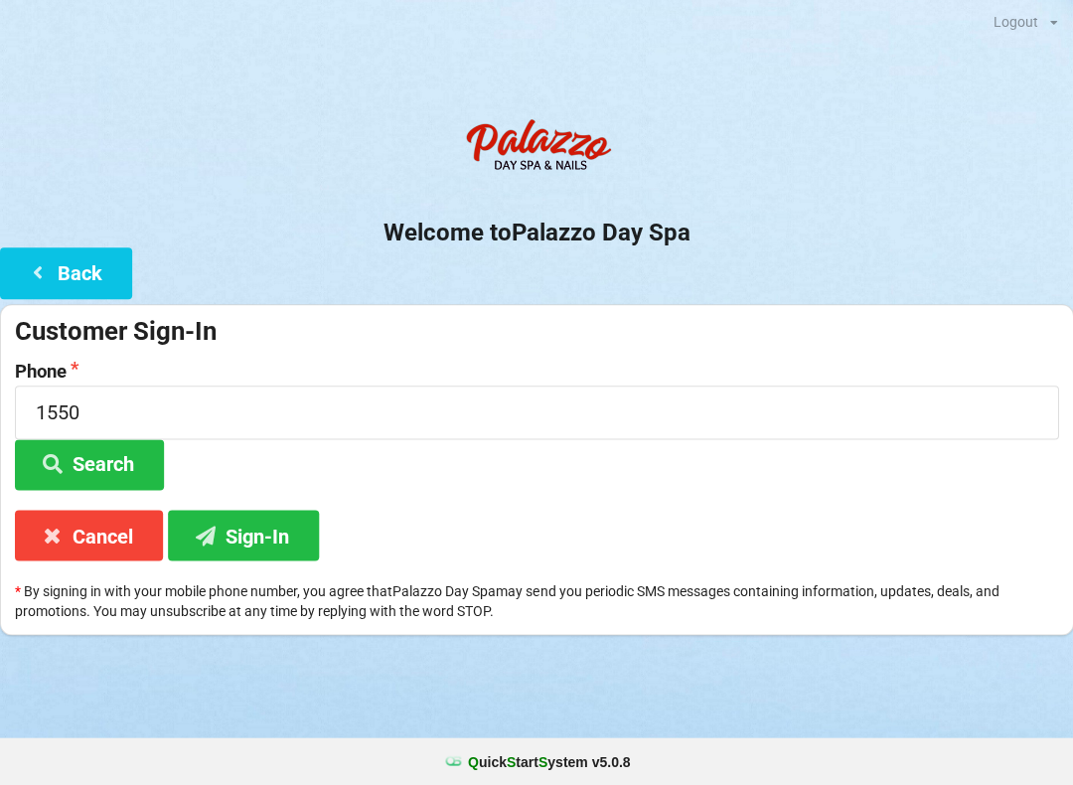
click at [674, 721] on div "Logout Logout Sign-In Welcome to Palazzo Day Spa Back Customer Sign-In Phone 15…" at bounding box center [536, 392] width 1073 height 785
click at [261, 537] on button "Sign-In" at bounding box center [243, 534] width 151 height 51
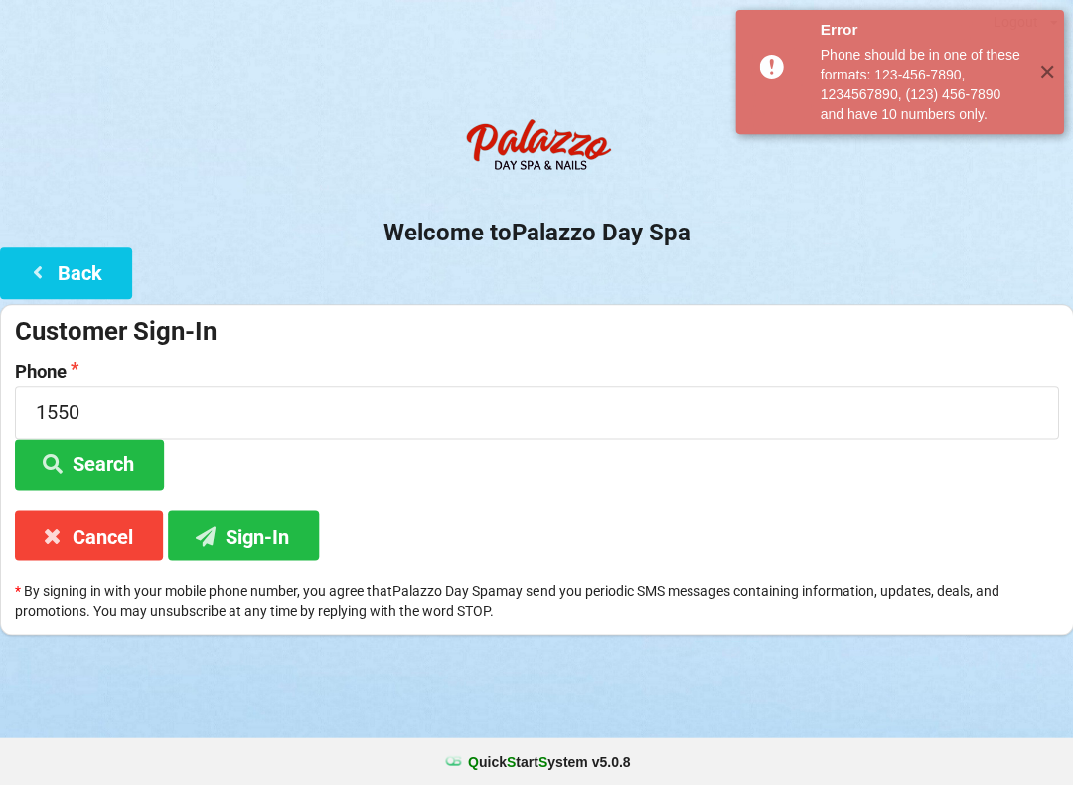
click at [255, 533] on button "Sign-In" at bounding box center [243, 534] width 151 height 51
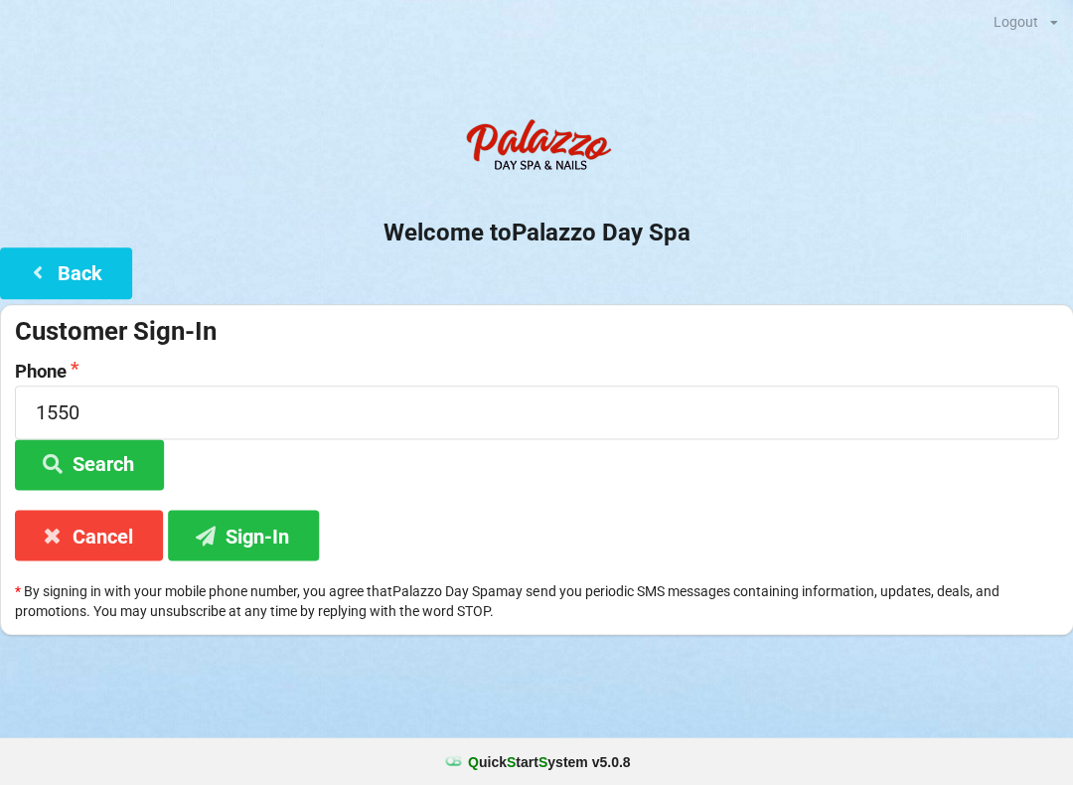
click at [110, 557] on button "Cancel" at bounding box center [89, 534] width 148 height 51
click at [99, 415] on input at bounding box center [536, 411] width 1043 height 53
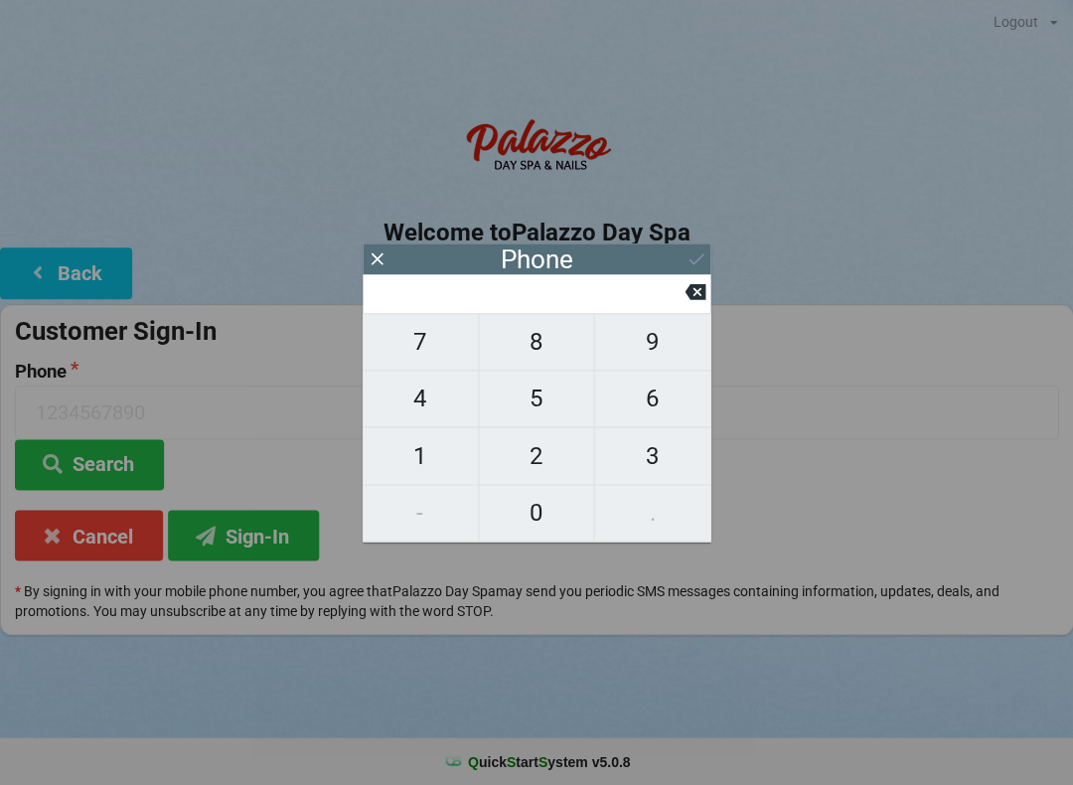
click at [536, 357] on span "8" at bounding box center [536, 342] width 115 height 42
type input "8"
click at [537, 359] on span "8" at bounding box center [536, 342] width 115 height 42
type input "88"
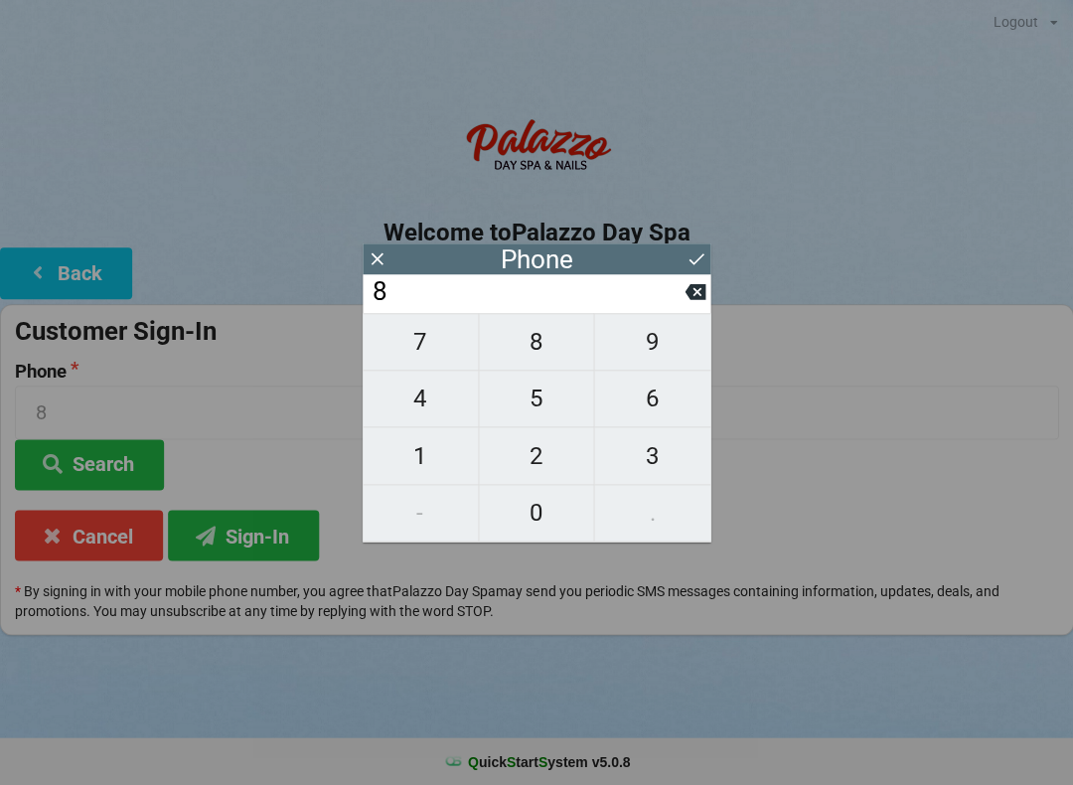
type input "88"
click at [531, 358] on span "8" at bounding box center [536, 342] width 115 height 42
type input "888"
click at [453, 476] on span "1" at bounding box center [419, 456] width 115 height 42
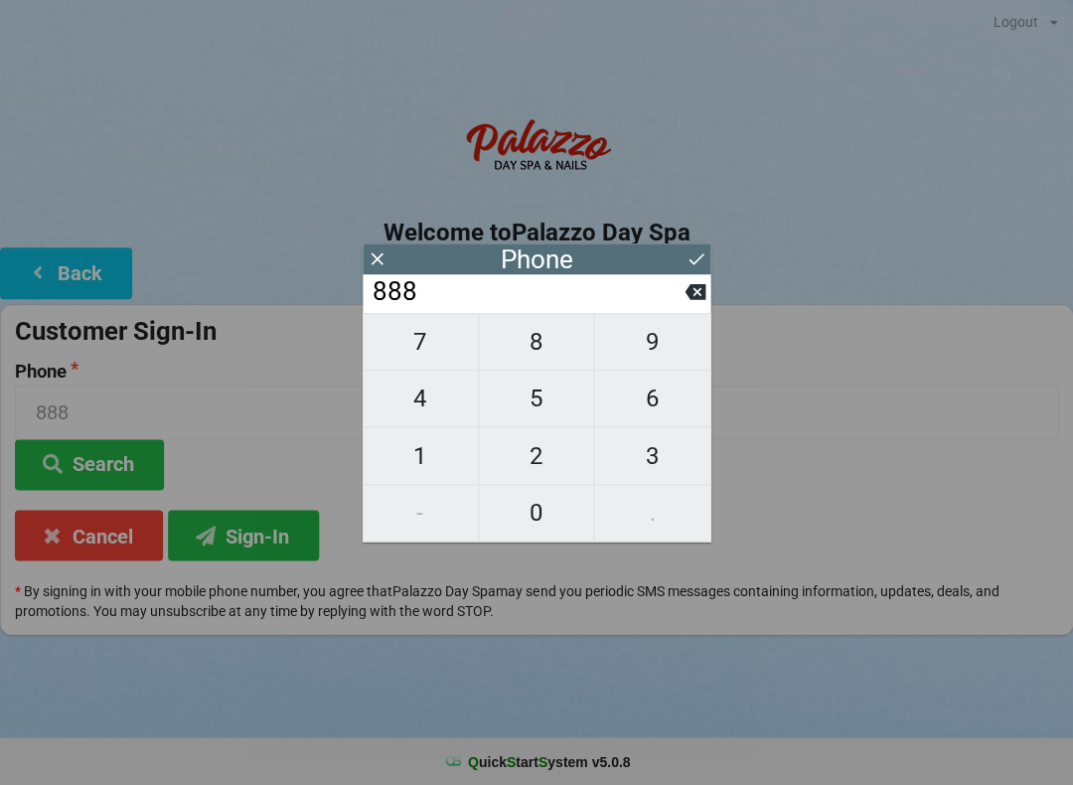
type input "8881"
click at [911, 432] on input "8881" at bounding box center [536, 411] width 1043 height 53
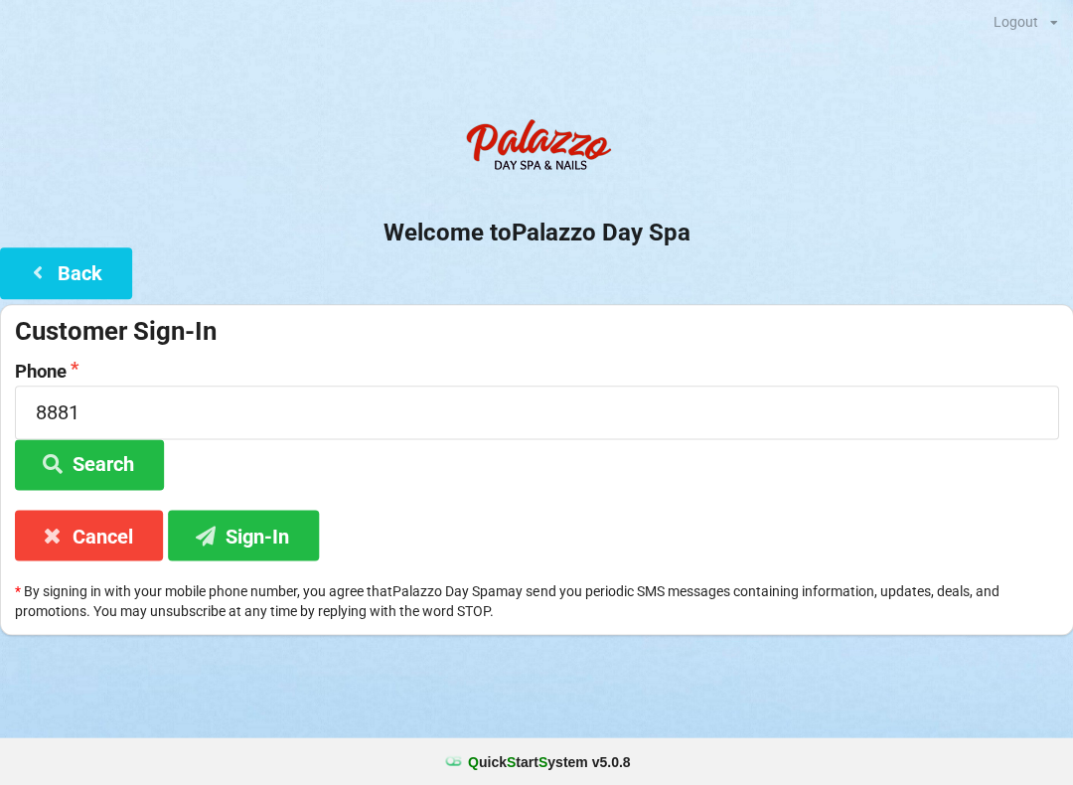
click at [839, 496] on div "Customer Sign-In Phone 8881 Search Cancel Sign-In * By signing in with your mob…" at bounding box center [536, 470] width 1073 height 332
click at [128, 468] on button "Search" at bounding box center [89, 464] width 149 height 51
click at [102, 463] on button "Search" at bounding box center [89, 464] width 149 height 51
click at [266, 532] on button "Sign-In" at bounding box center [243, 534] width 151 height 51
click at [123, 460] on button "Search" at bounding box center [89, 464] width 149 height 51
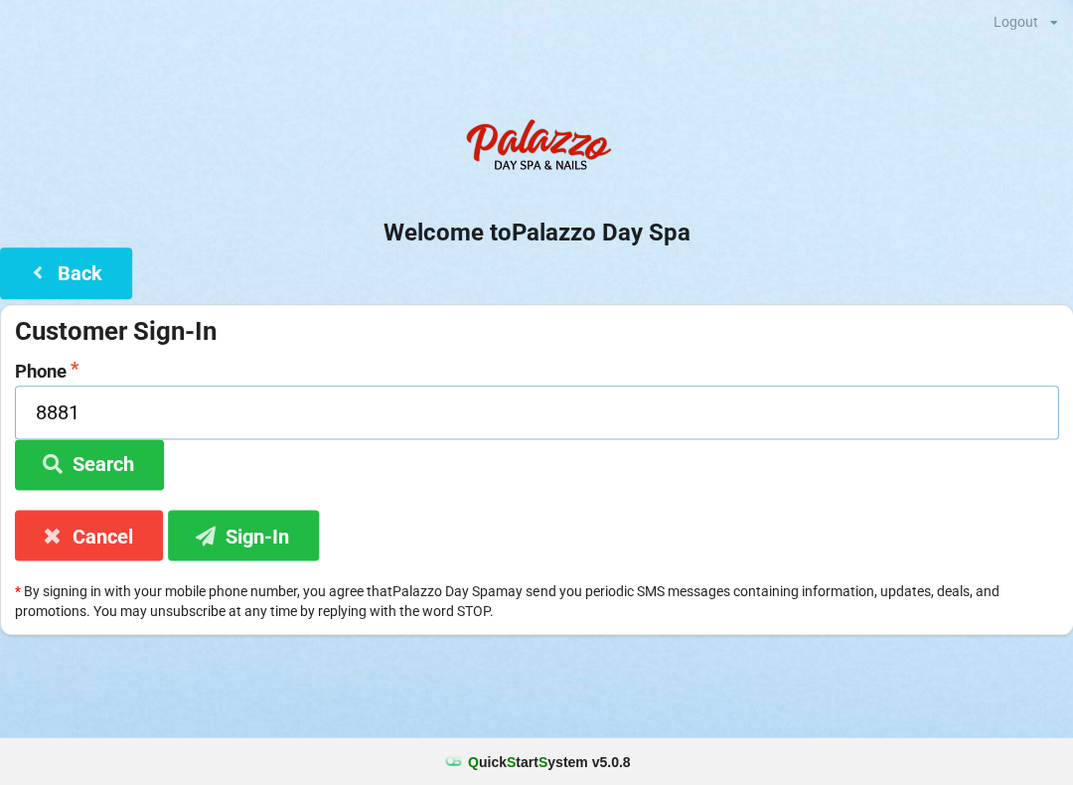
click at [120, 408] on input "8881" at bounding box center [536, 411] width 1043 height 53
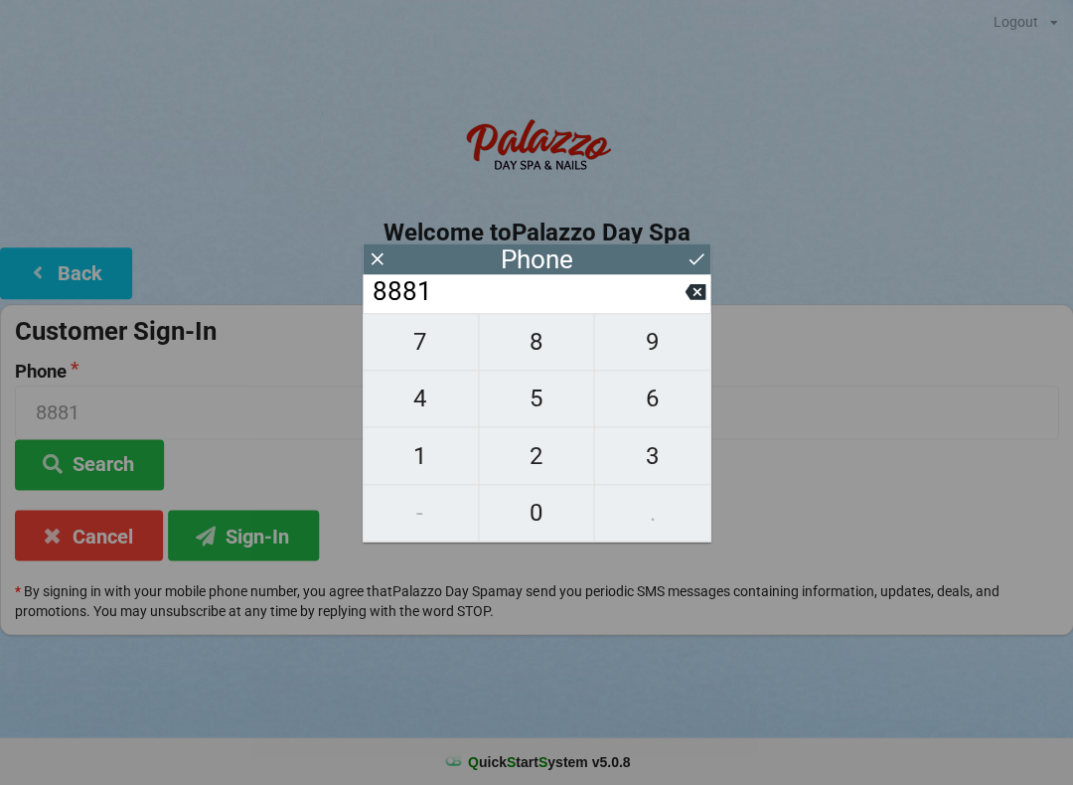
click at [690, 305] on button at bounding box center [694, 291] width 21 height 27
click at [701, 305] on button at bounding box center [694, 291] width 21 height 27
click at [696, 305] on button at bounding box center [694, 291] width 21 height 27
type input "8"
click at [694, 305] on button at bounding box center [694, 291] width 21 height 27
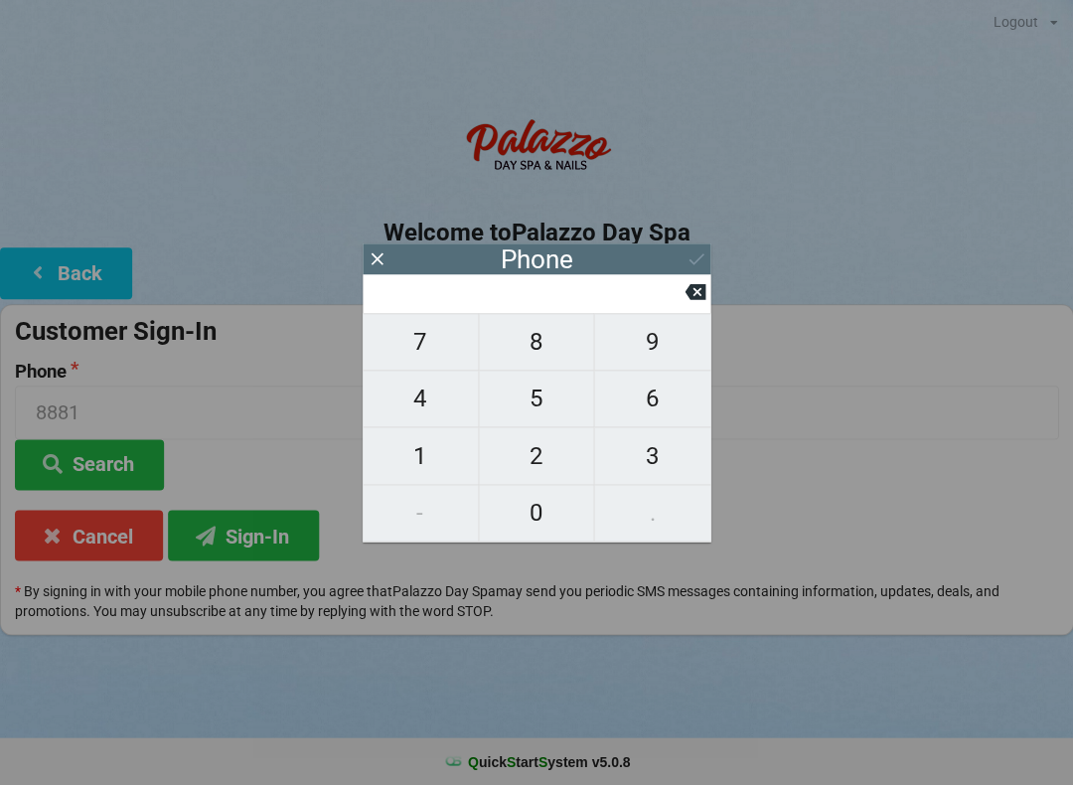
click at [690, 305] on button at bounding box center [694, 291] width 21 height 27
click at [645, 362] on span "9" at bounding box center [652, 342] width 116 height 42
type input "9"
click at [431, 482] on button "1" at bounding box center [420, 455] width 116 height 57
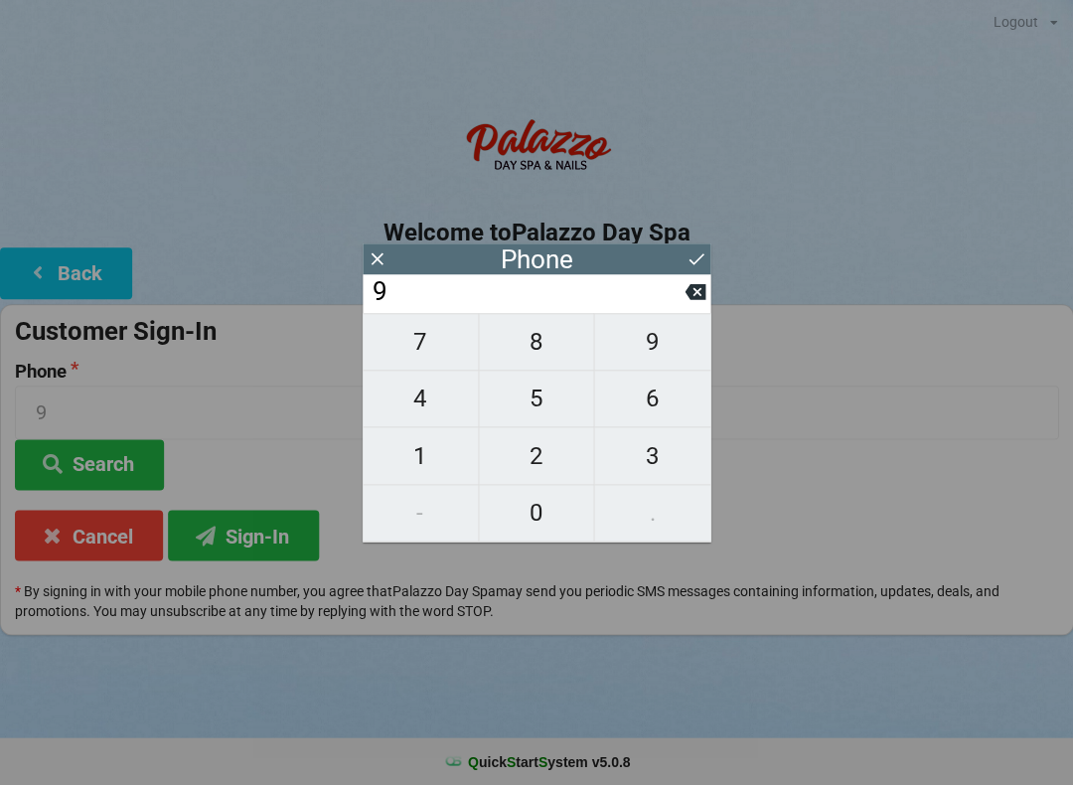
type input "91"
click at [551, 476] on span "2" at bounding box center [536, 456] width 115 height 42
type input "912"
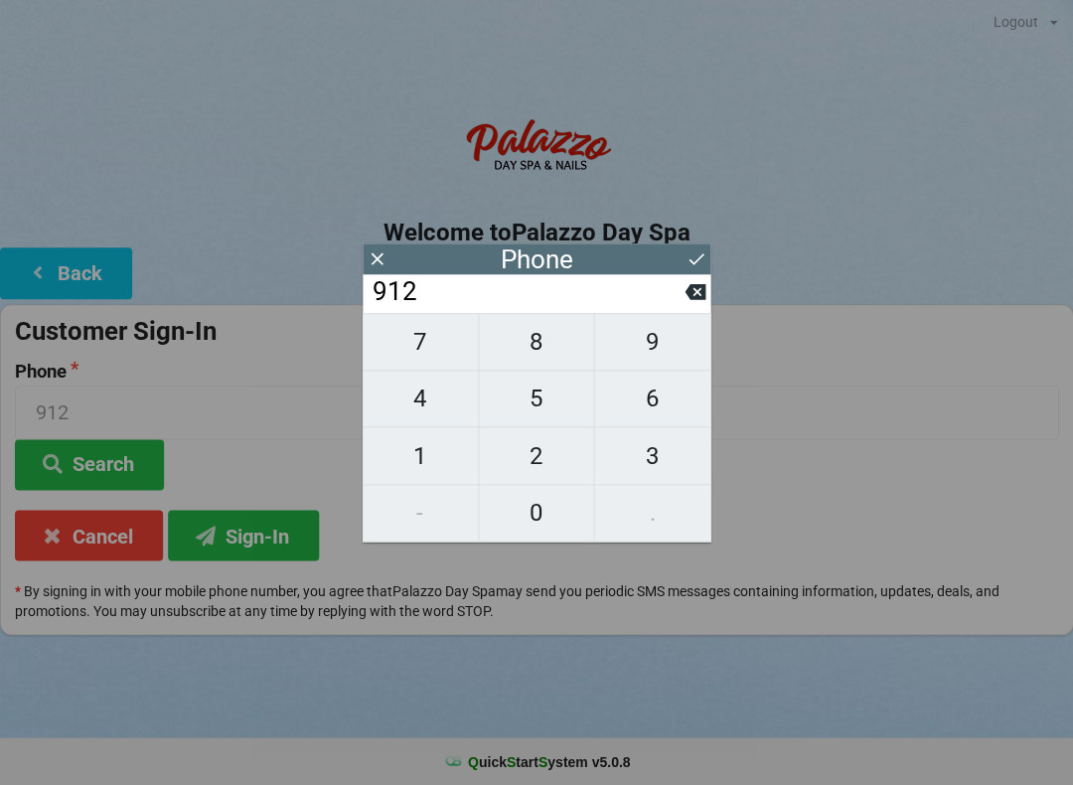
click at [422, 410] on span "4" at bounding box center [419, 398] width 115 height 42
type input "9124"
click at [565, 519] on span "0" at bounding box center [536, 513] width 115 height 42
type input "91240"
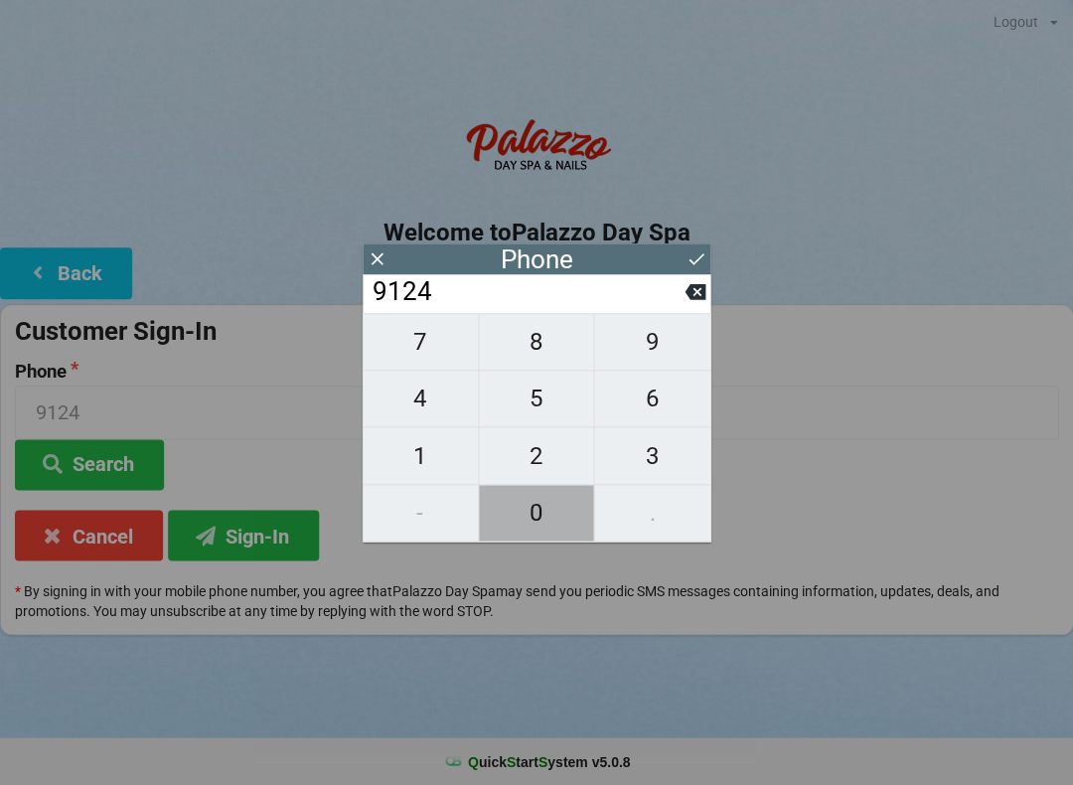
type input "91240"
click at [636, 354] on span "9" at bounding box center [652, 342] width 116 height 42
type input "912409"
click at [545, 352] on span "8" at bounding box center [536, 342] width 115 height 42
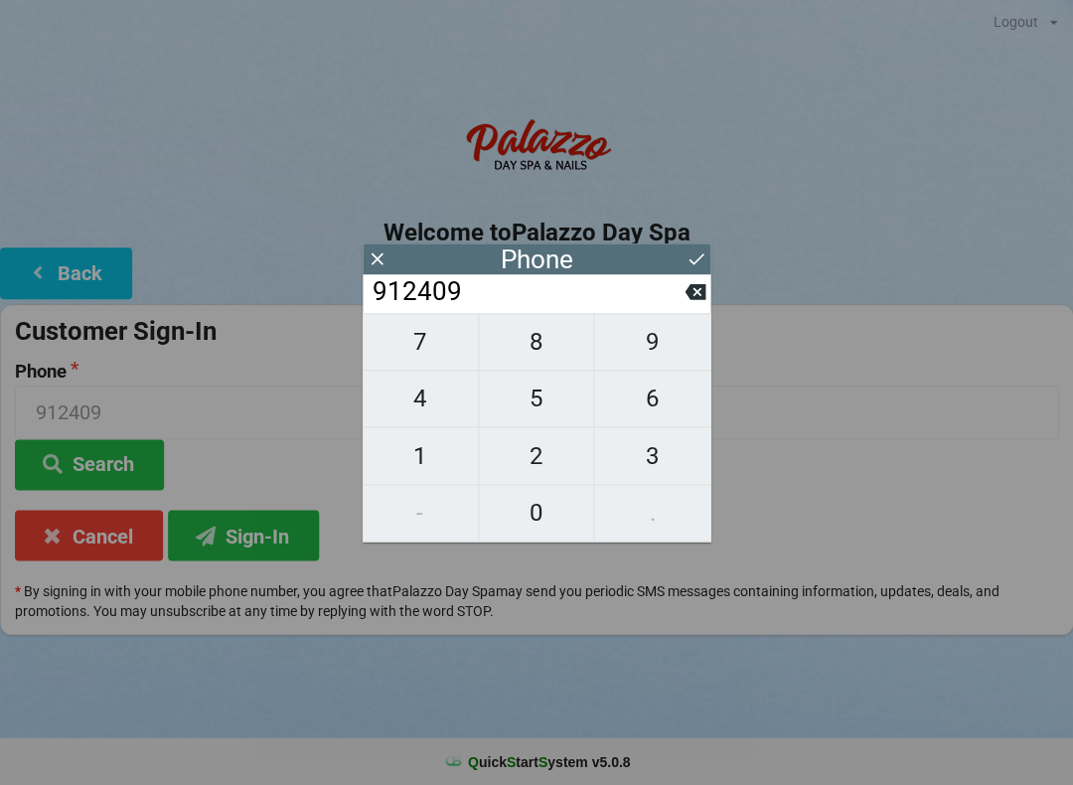
type input "9124098"
click at [537, 362] on span "8" at bounding box center [536, 342] width 115 height 42
type input "91240988"
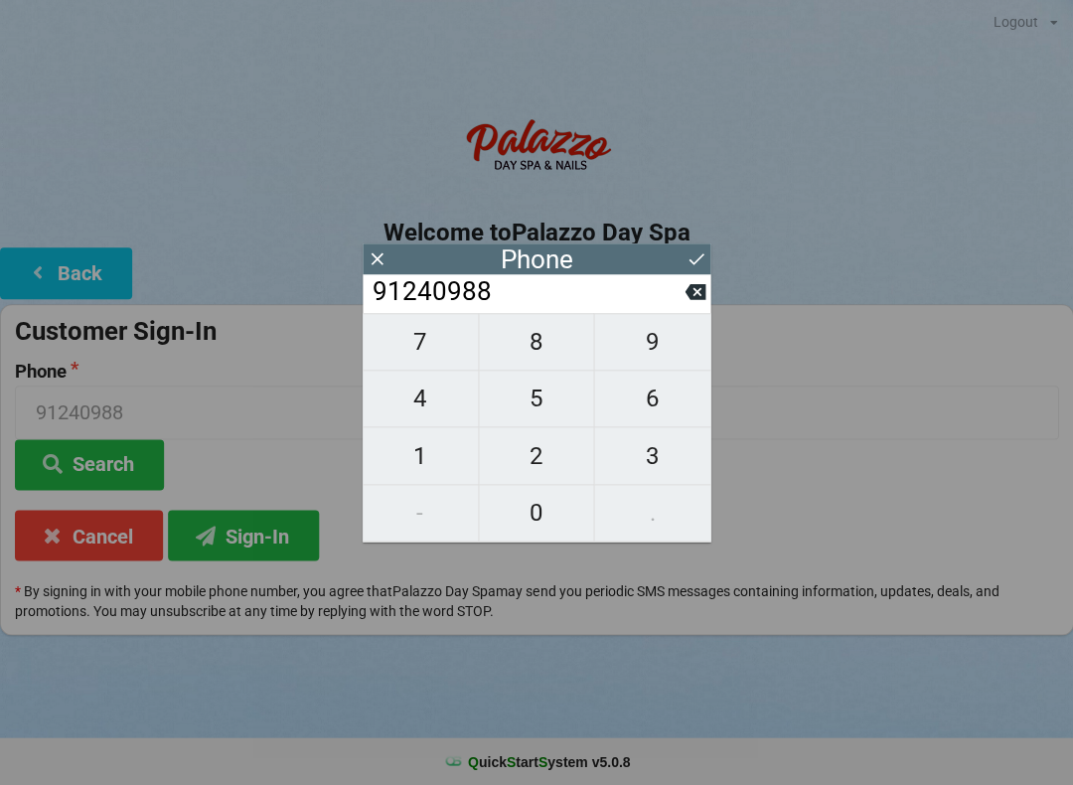
click at [544, 352] on span "8" at bounding box center [536, 342] width 115 height 42
type input "912409888"
click at [433, 463] on span "1" at bounding box center [419, 456] width 115 height 42
type input "9124098881"
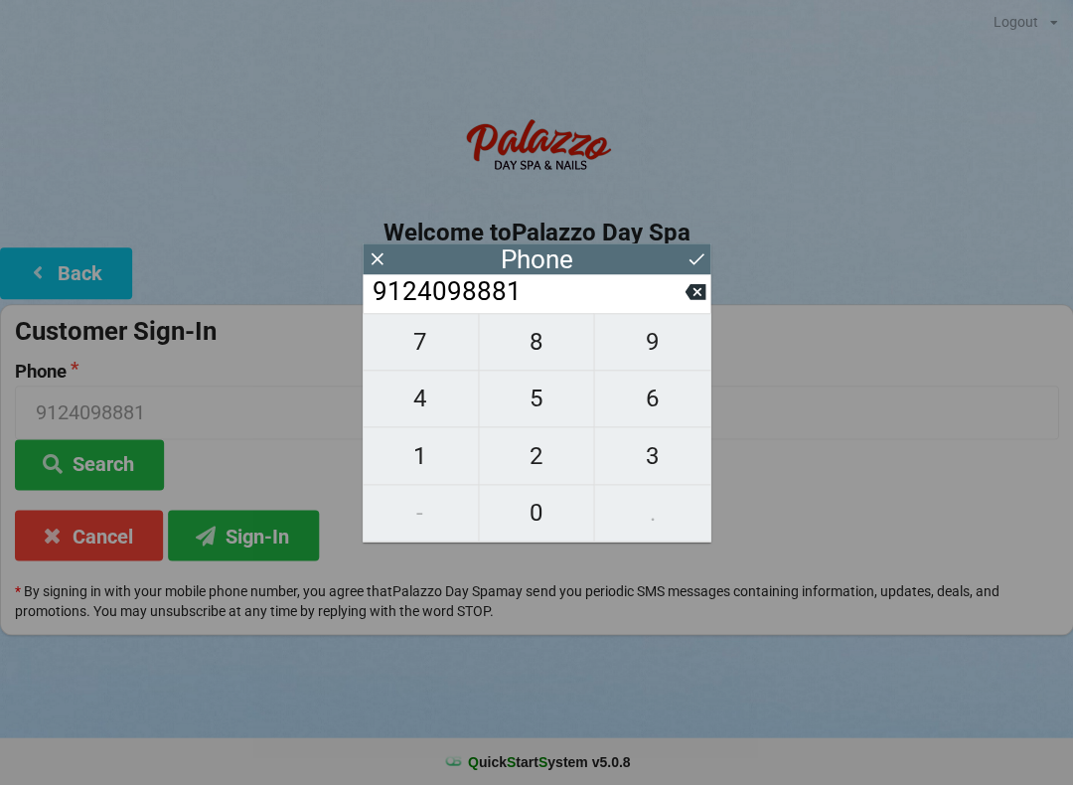
click at [688, 302] on icon at bounding box center [694, 291] width 21 height 21
click at [430, 468] on span "1" at bounding box center [419, 456] width 115 height 42
type input "9124098881"
click at [862, 436] on input "9124098881" at bounding box center [536, 411] width 1043 height 53
click at [872, 424] on input "9124098881" at bounding box center [536, 411] width 1043 height 53
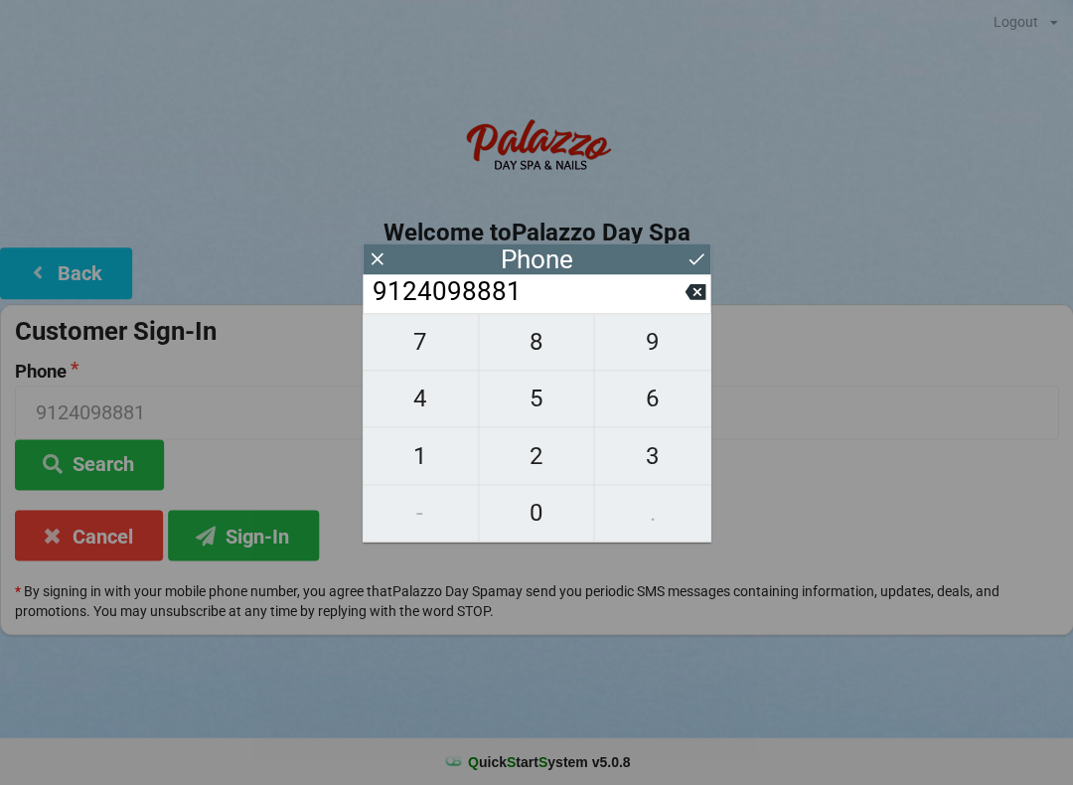
click at [906, 418] on input "9124098881" at bounding box center [536, 411] width 1043 height 53
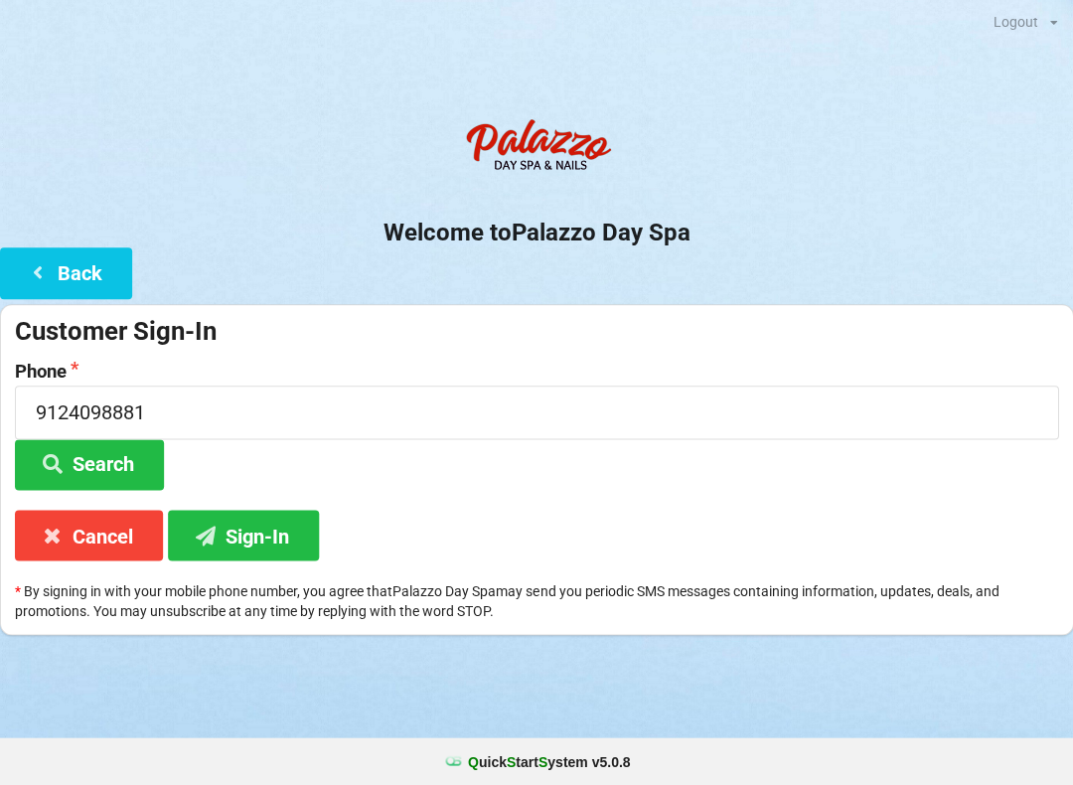
click at [953, 459] on div "Phone [PHONE_NUMBER] Search" at bounding box center [536, 425] width 1063 height 128
click at [126, 452] on button "Search" at bounding box center [89, 464] width 149 height 51
click at [96, 458] on button "Search" at bounding box center [89, 464] width 149 height 51
click at [112, 464] on button "Search" at bounding box center [89, 464] width 149 height 51
click at [115, 457] on button "Search" at bounding box center [89, 464] width 149 height 51
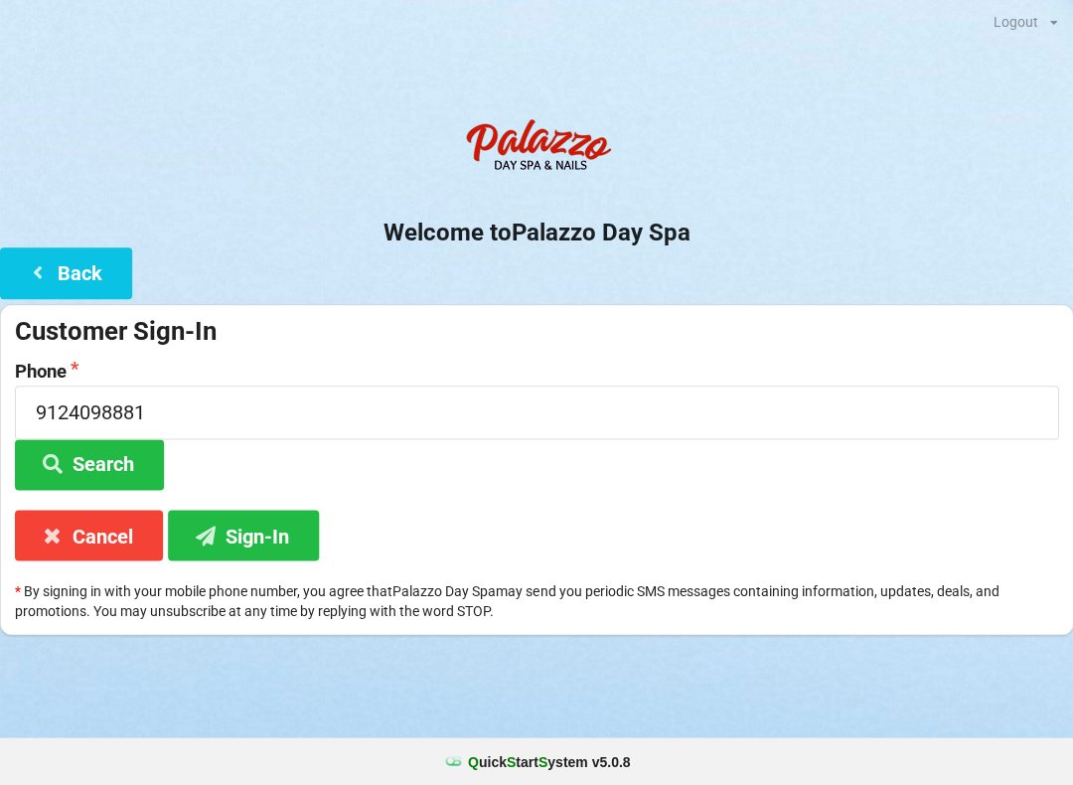
click at [52, 257] on button "Back" at bounding box center [66, 272] width 132 height 51
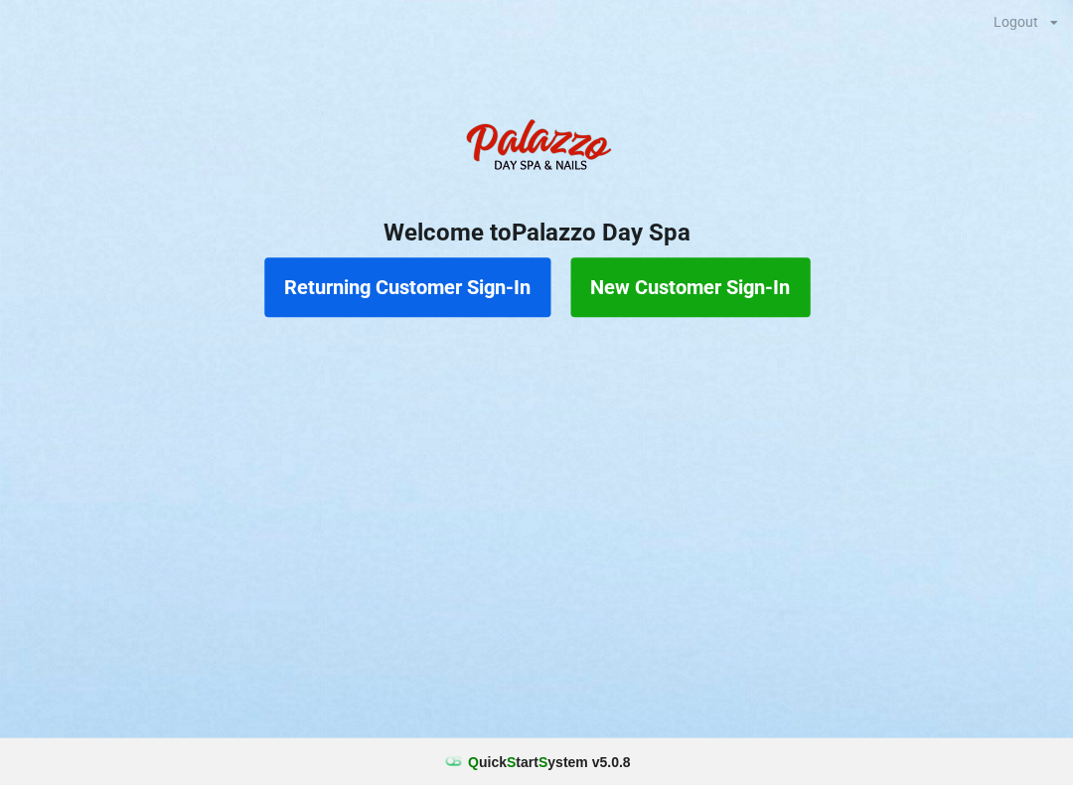
click at [372, 293] on button "Returning Customer Sign-In" at bounding box center [407, 287] width 286 height 60
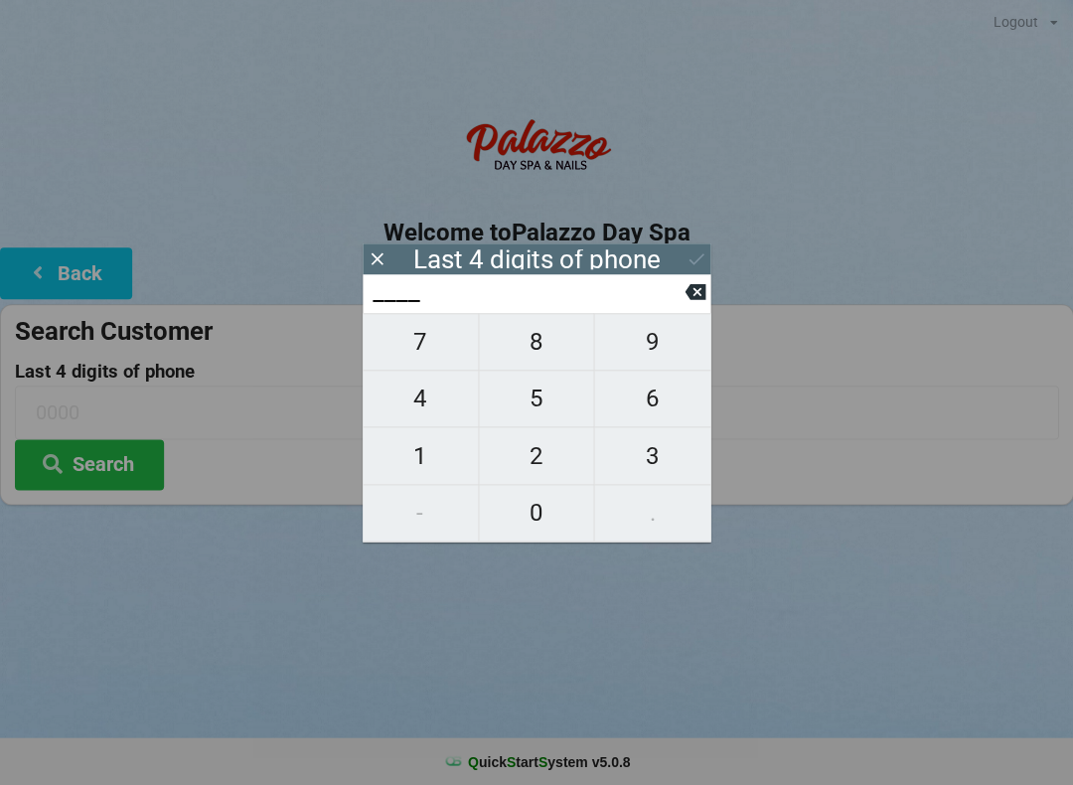
click at [567, 359] on span "8" at bounding box center [536, 342] width 115 height 42
type input "8___"
click at [563, 356] on span "8" at bounding box center [536, 342] width 115 height 42
type input "88__"
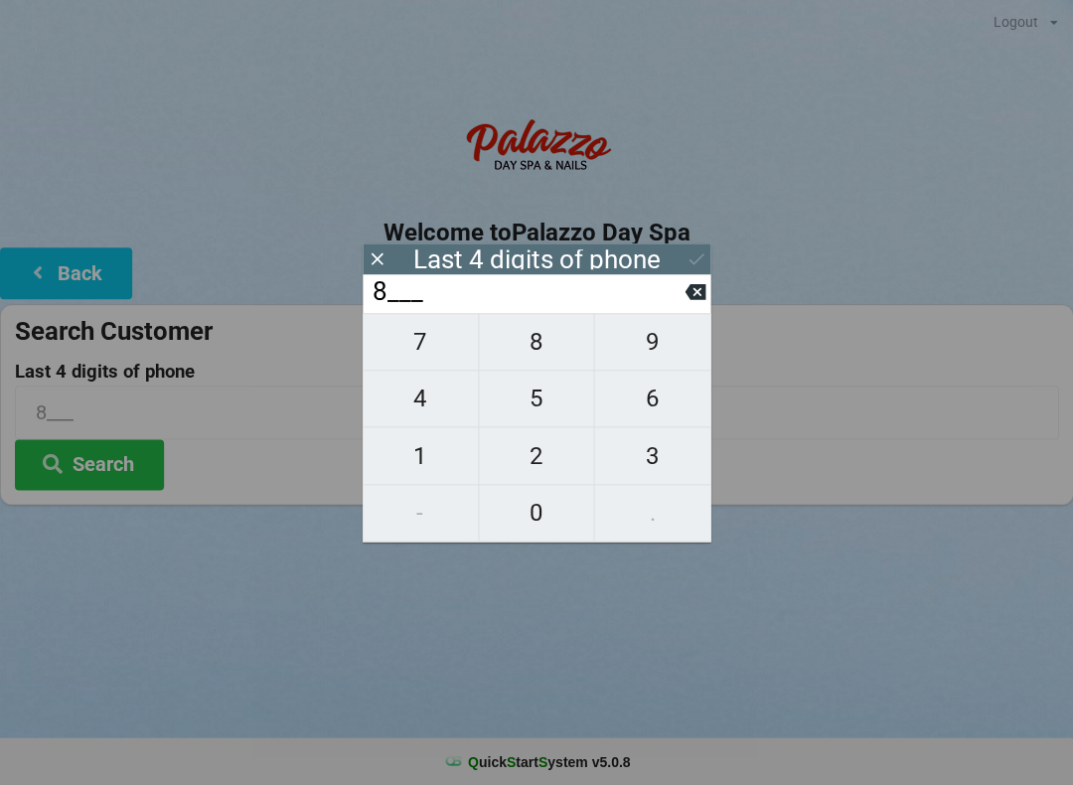
type input "88__"
click at [561, 357] on span "8" at bounding box center [536, 342] width 115 height 42
type input "888_"
click at [420, 461] on span "1" at bounding box center [419, 456] width 115 height 42
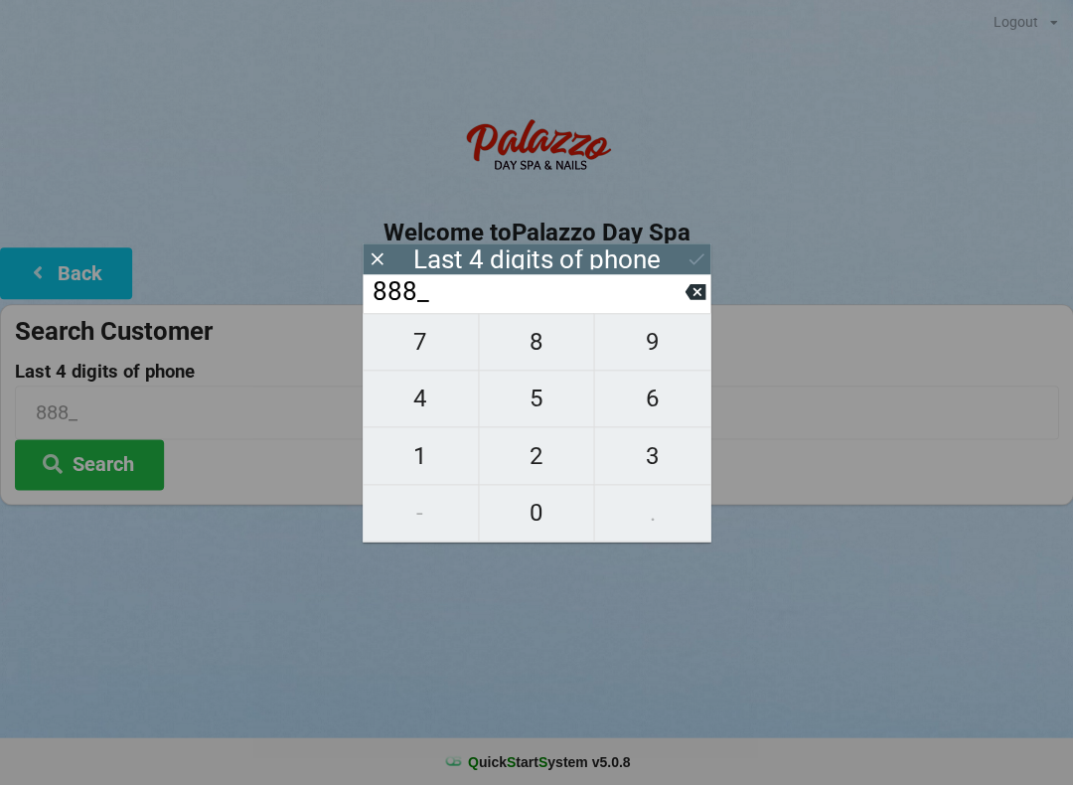
type input "8881"
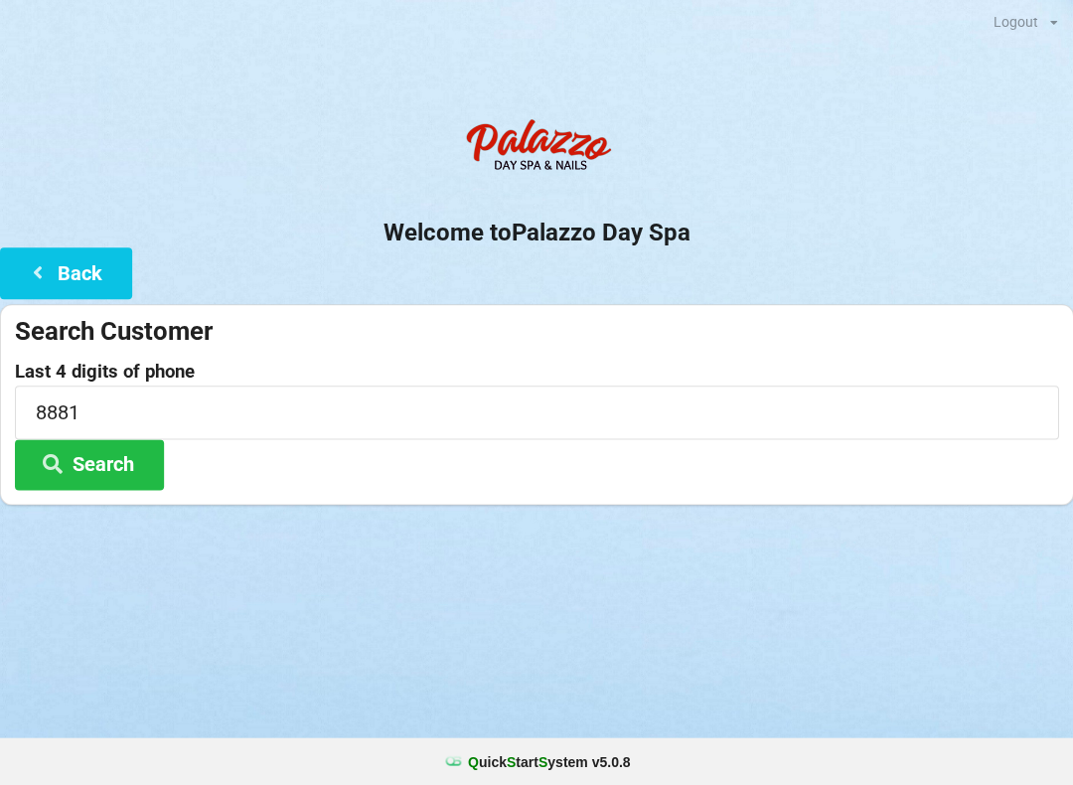
click at [46, 460] on icon at bounding box center [53, 462] width 24 height 17
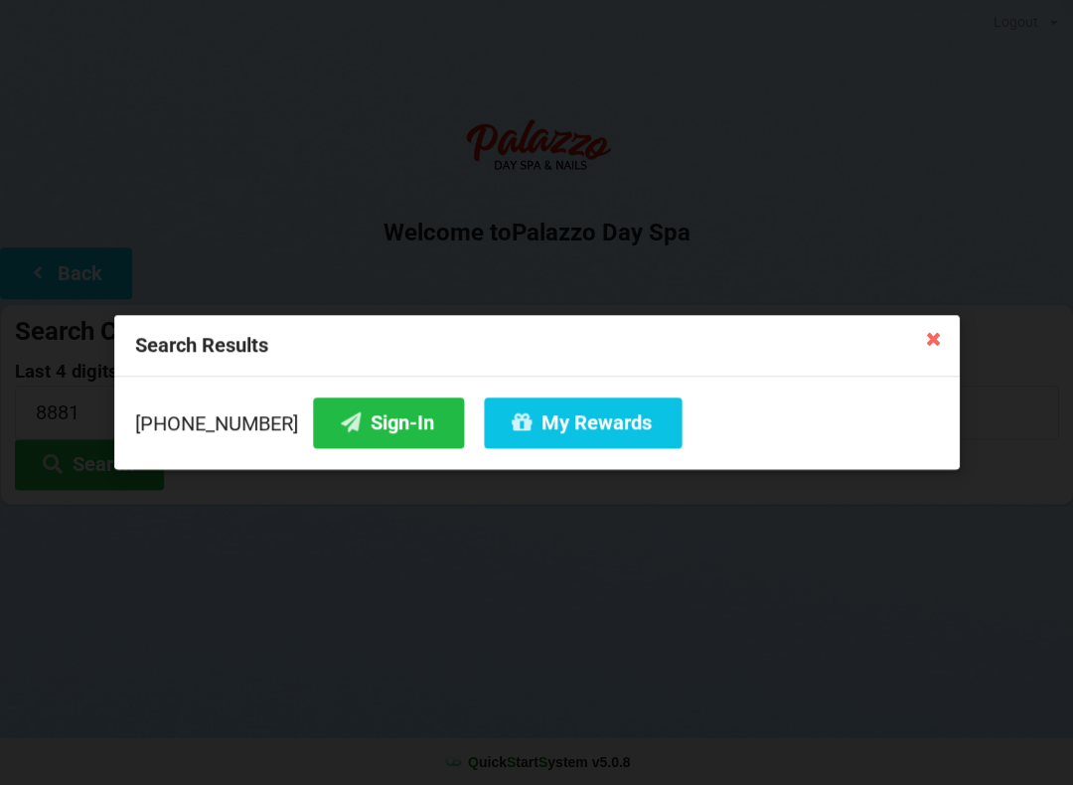
click at [339, 421] on icon at bounding box center [351, 421] width 24 height 17
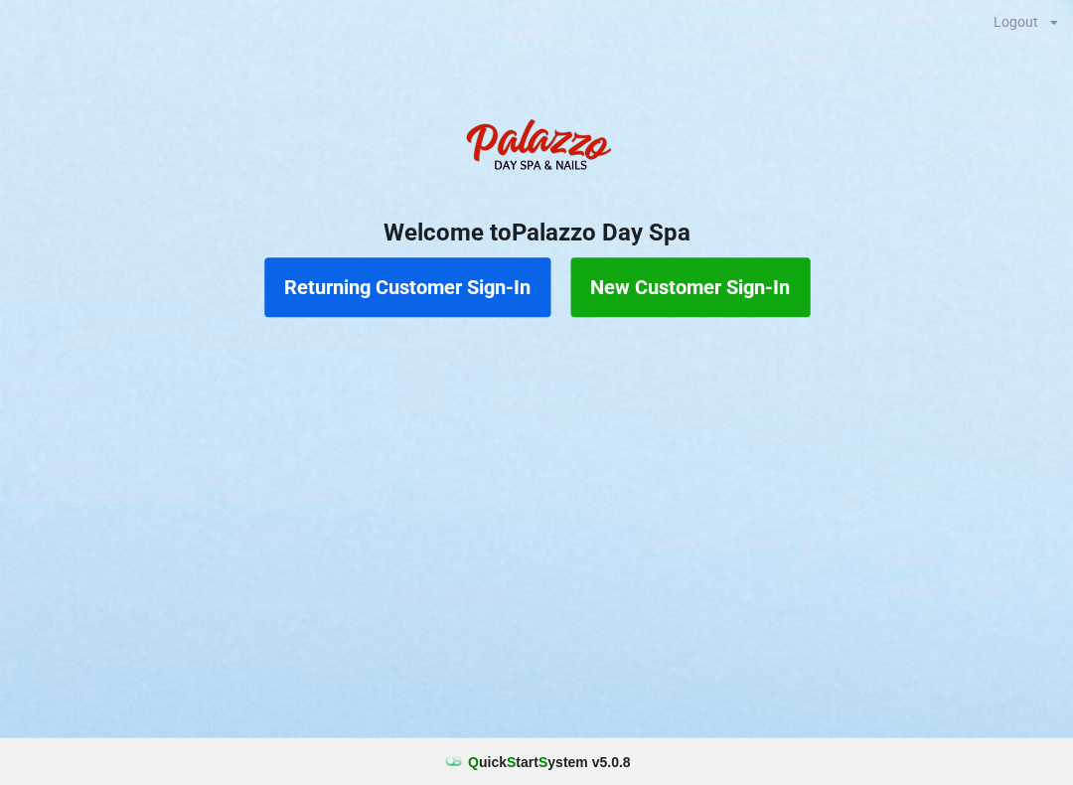
click at [453, 295] on button "Returning Customer Sign-In" at bounding box center [407, 287] width 286 height 60
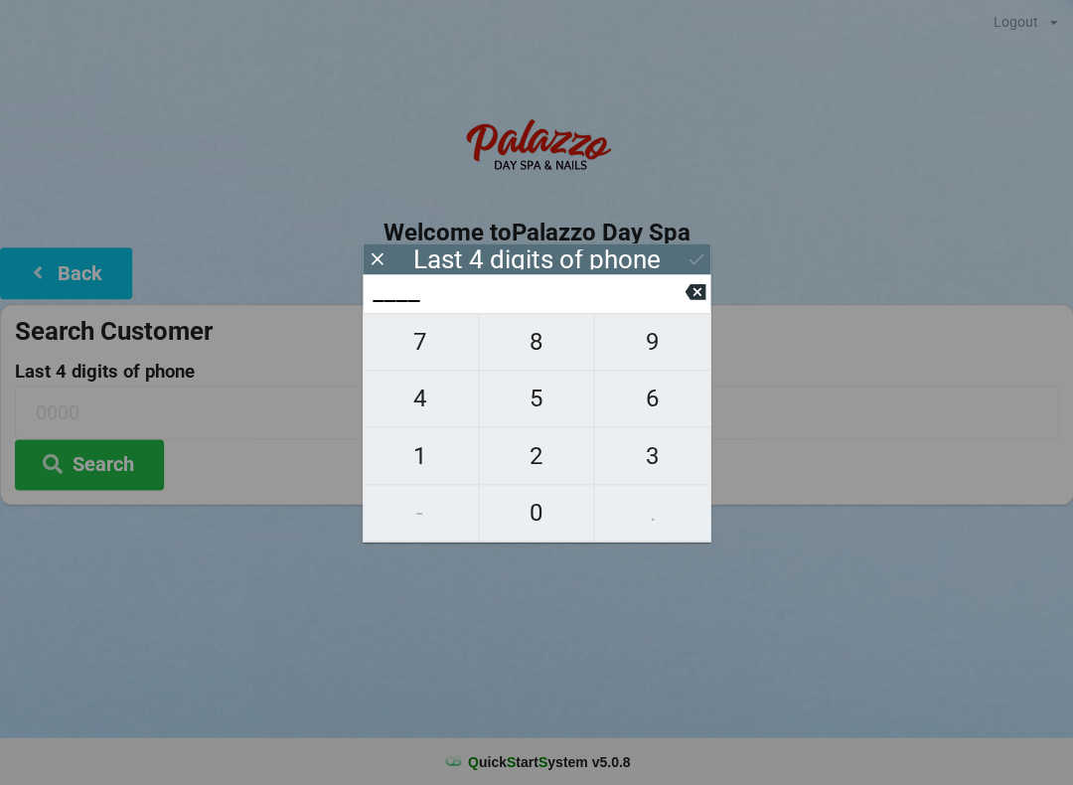
click at [677, 417] on span "6" at bounding box center [652, 398] width 116 height 42
type input "6___"
click at [440, 348] on span "7" at bounding box center [419, 342] width 115 height 42
type input "67__"
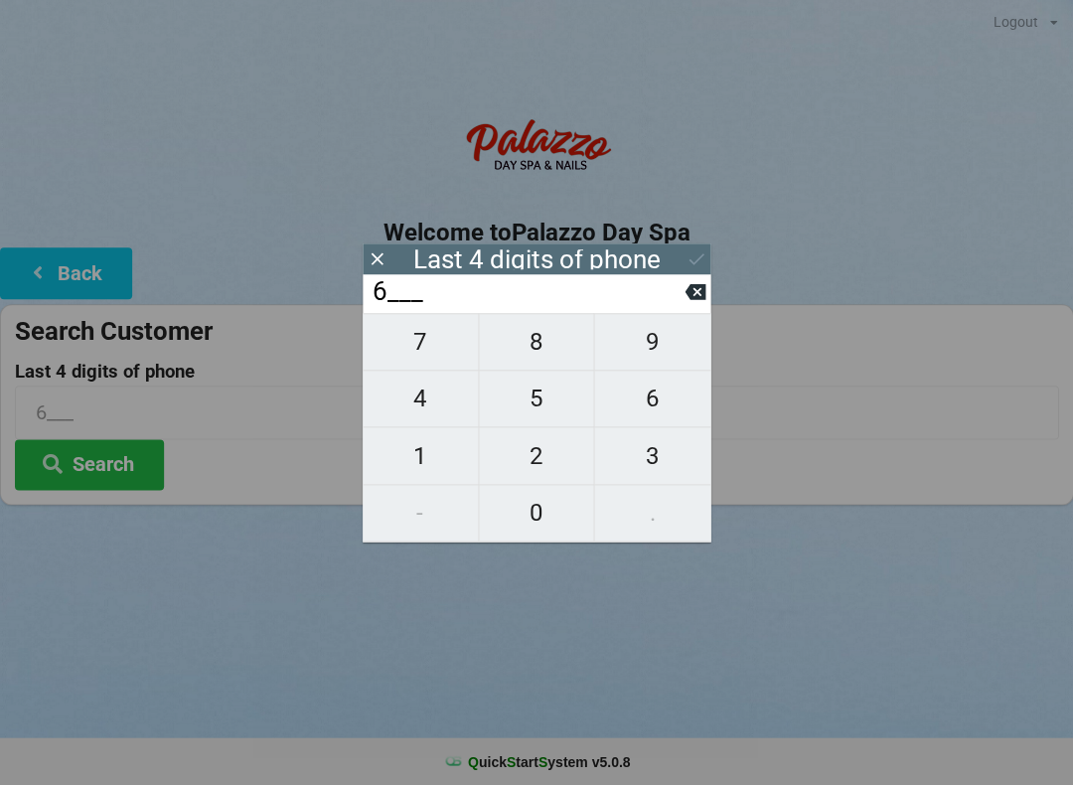
type input "67__"
click at [528, 407] on span "5" at bounding box center [536, 398] width 115 height 42
type input "675_"
click at [554, 406] on span "5" at bounding box center [536, 398] width 115 height 42
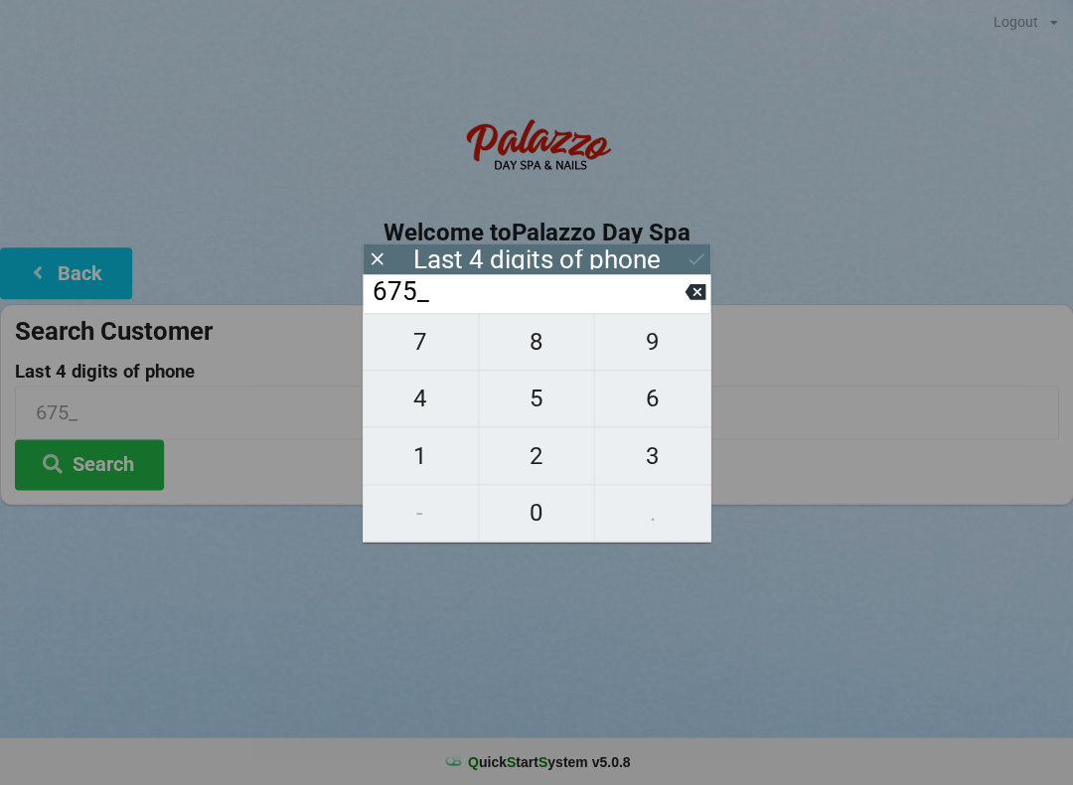
type input "6755"
click at [700, 305] on button at bounding box center [694, 291] width 21 height 27
click at [693, 297] on icon at bounding box center [694, 292] width 21 height 16
click at [704, 298] on icon at bounding box center [694, 292] width 21 height 16
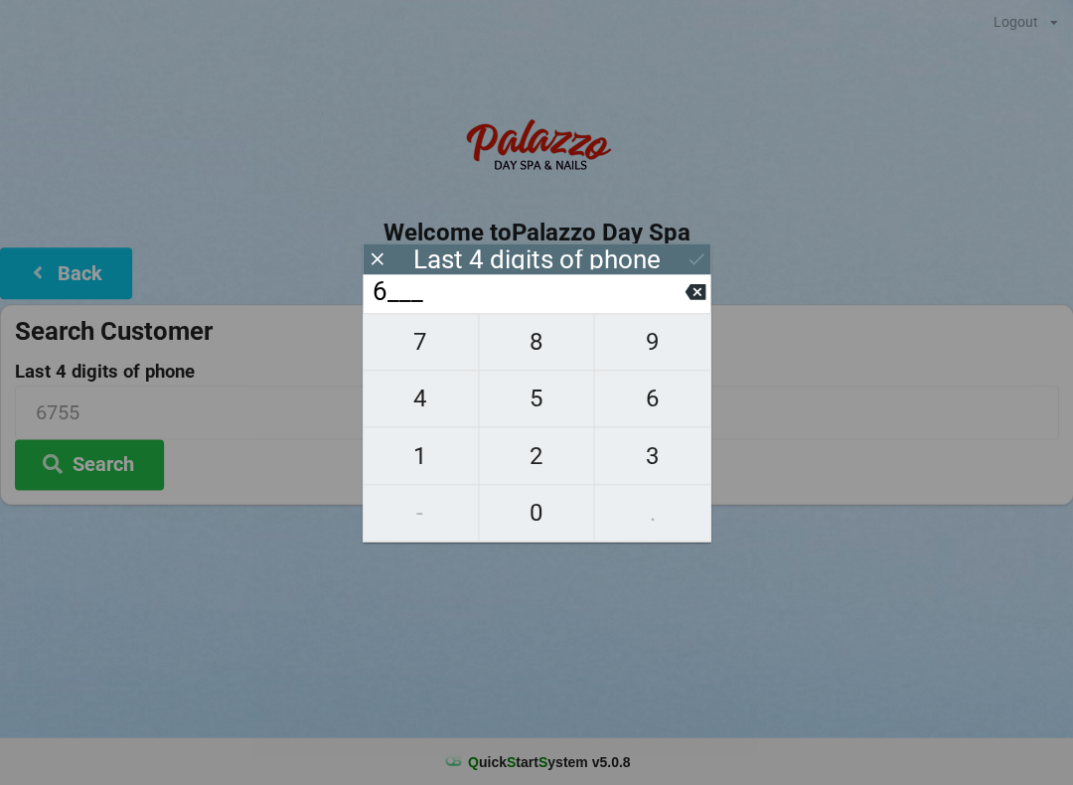
click at [550, 409] on span "5" at bounding box center [536, 398] width 115 height 42
type input "65__"
click at [446, 347] on span "7" at bounding box center [419, 342] width 115 height 42
type input "657_"
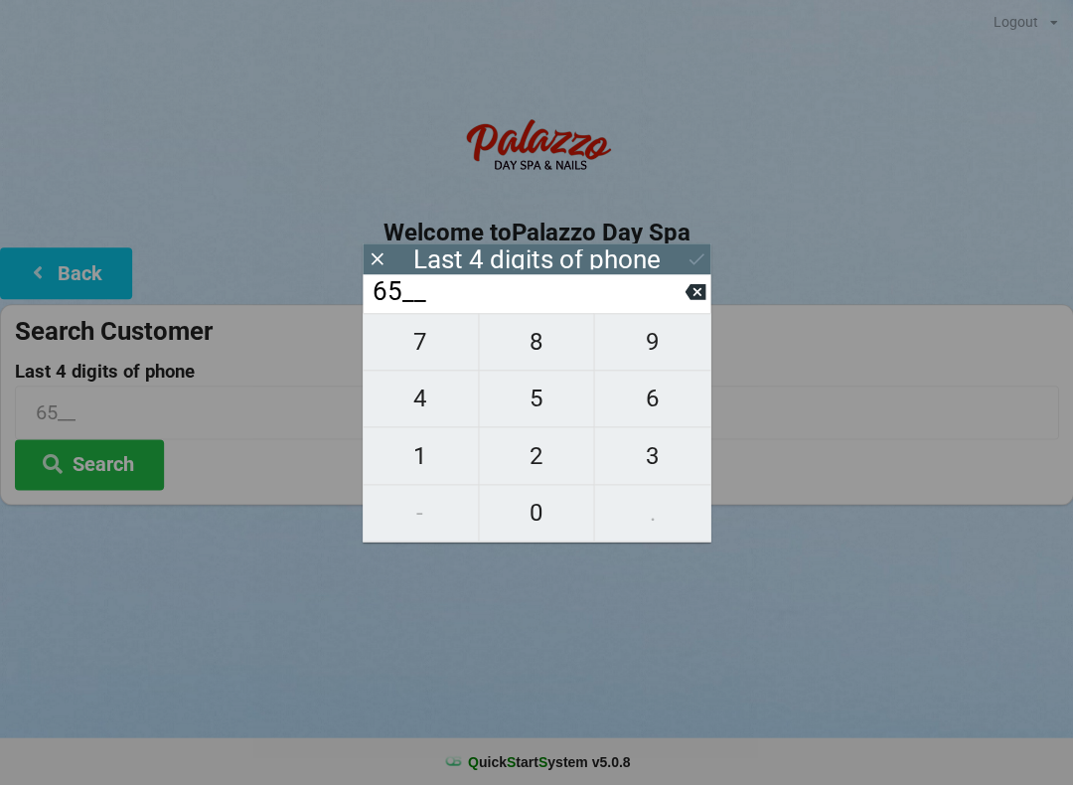
type input "657_"
click at [535, 400] on span "5" at bounding box center [536, 398] width 115 height 42
type input "6575"
click at [693, 254] on icon at bounding box center [695, 258] width 21 height 21
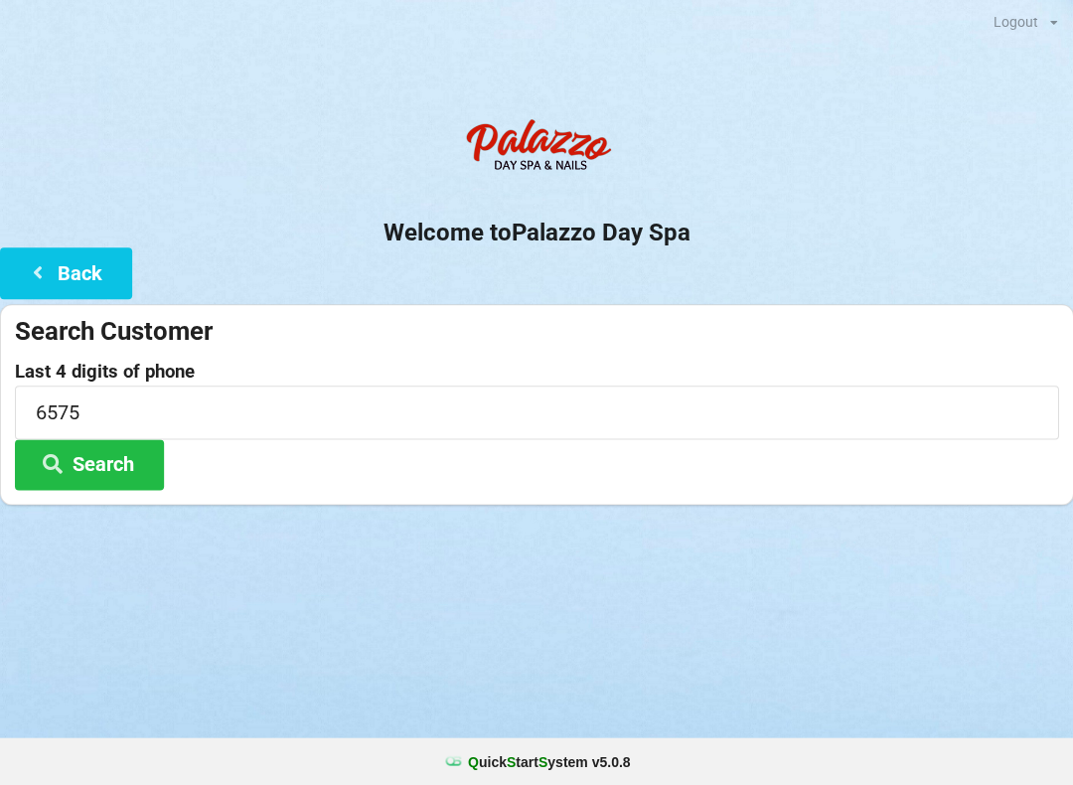
click at [138, 465] on button "Search" at bounding box center [89, 464] width 149 height 51
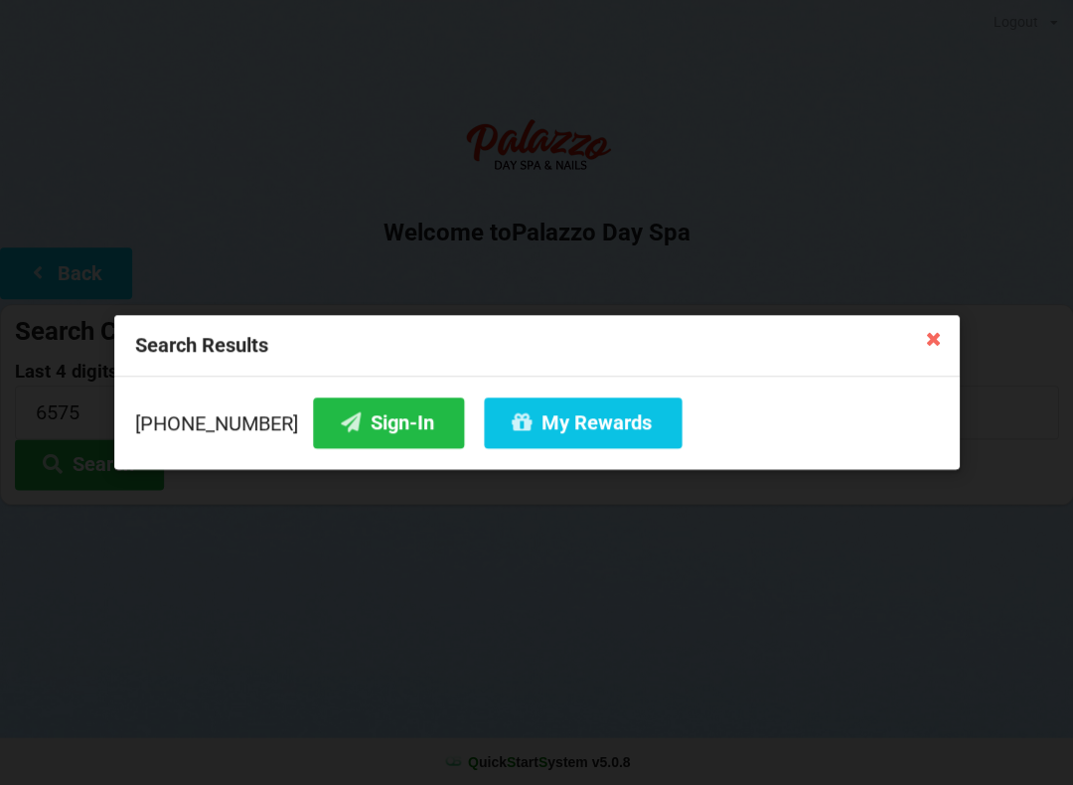
click at [579, 420] on button "My Rewards" at bounding box center [583, 422] width 198 height 51
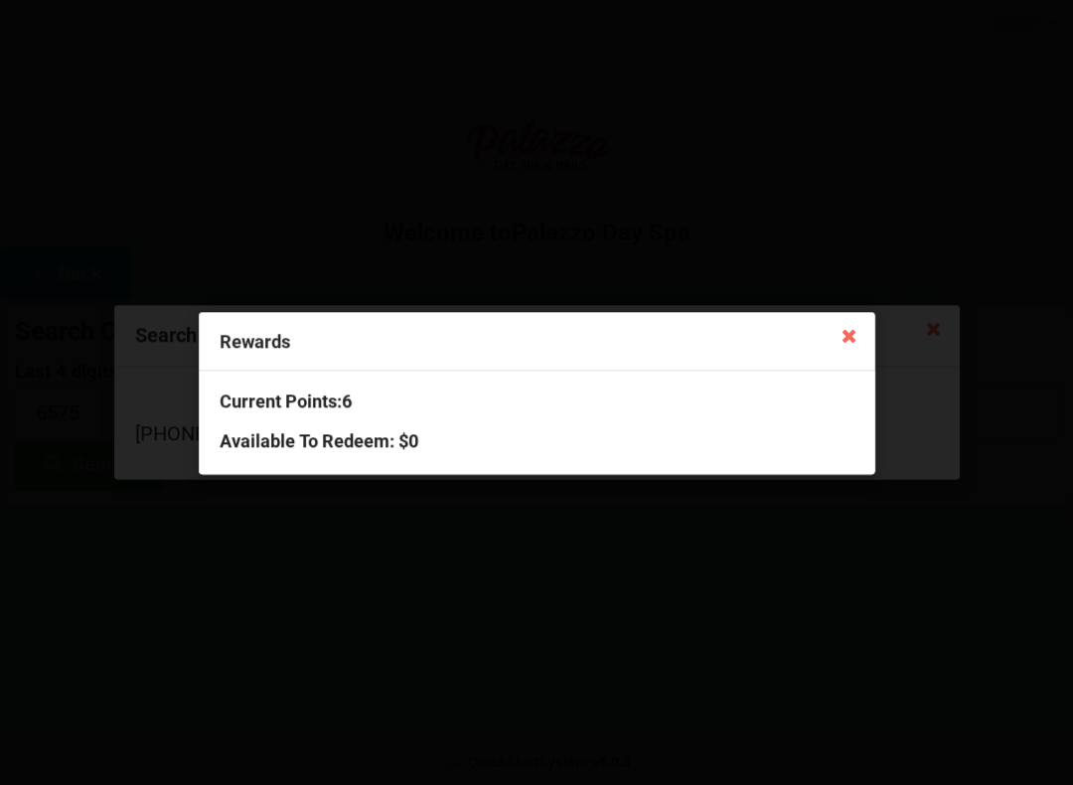
click at [622, 424] on div "Current Points: 6 Available To Redeem : $0" at bounding box center [536, 421] width 675 height 102
click at [844, 342] on icon at bounding box center [848, 335] width 32 height 32
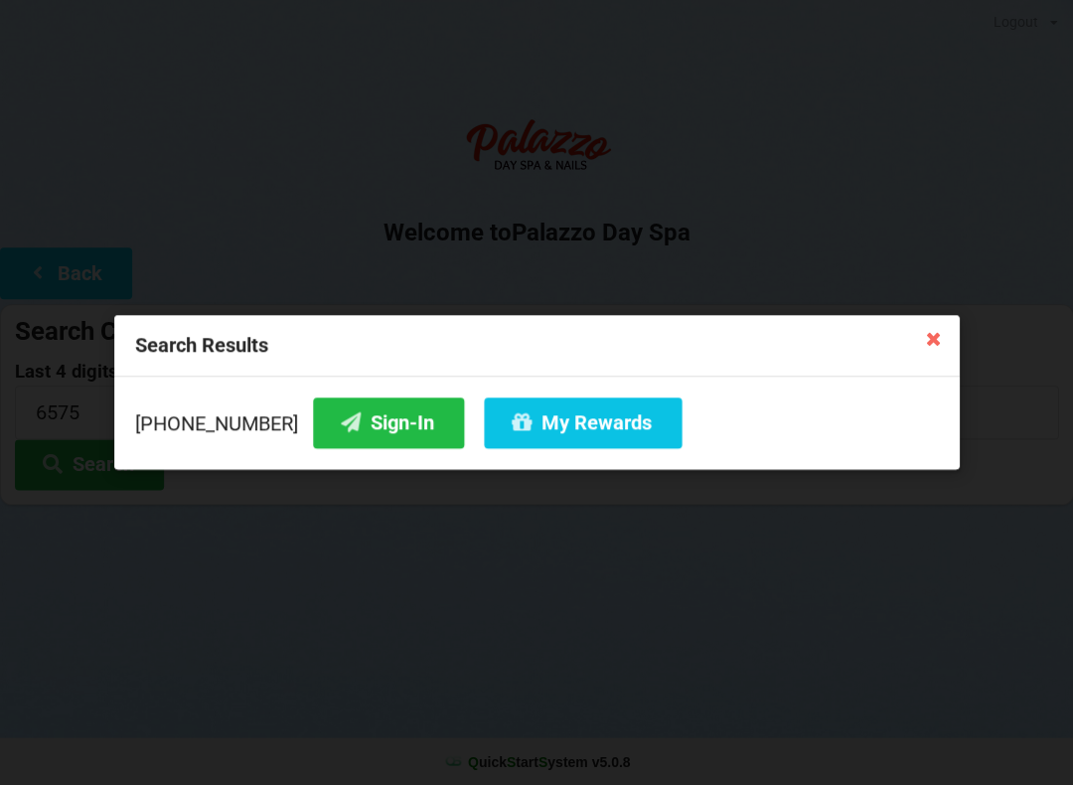
click at [381, 428] on button "Sign-In" at bounding box center [388, 422] width 151 height 51
